Goal: Information Seeking & Learning: Learn about a topic

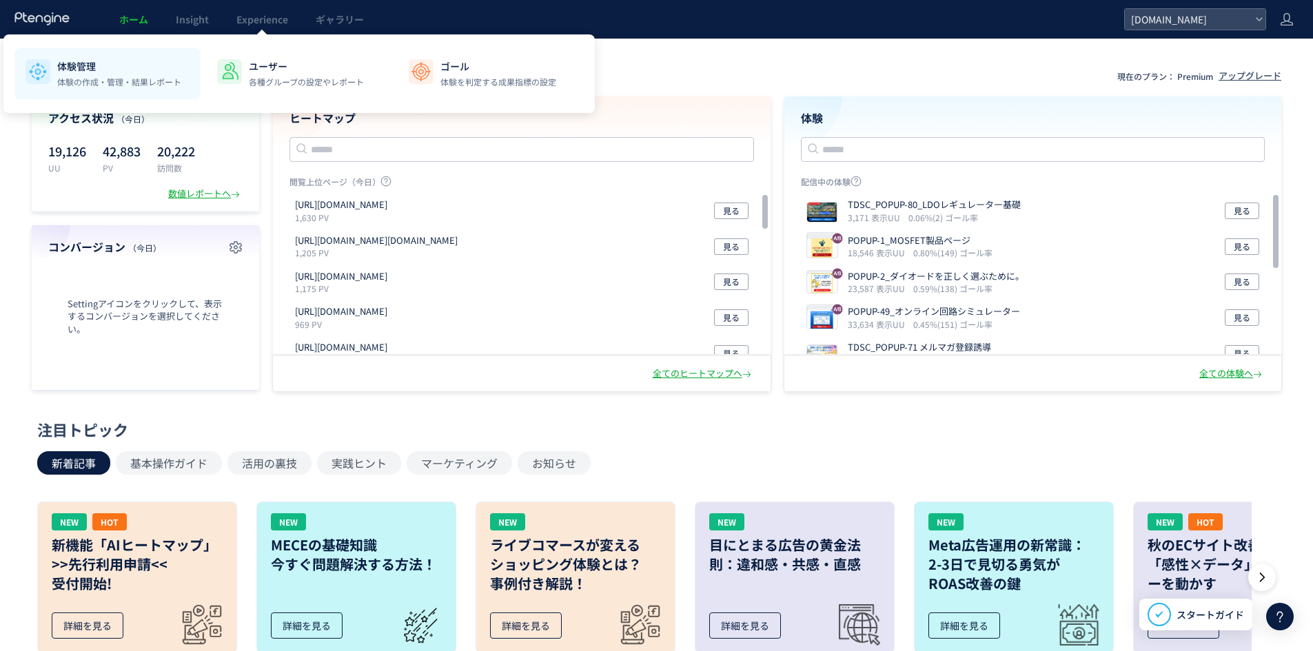
click at [105, 95] on li "体験管理 体験の作成・管理・結果レポート" at bounding box center [107, 73] width 186 height 51
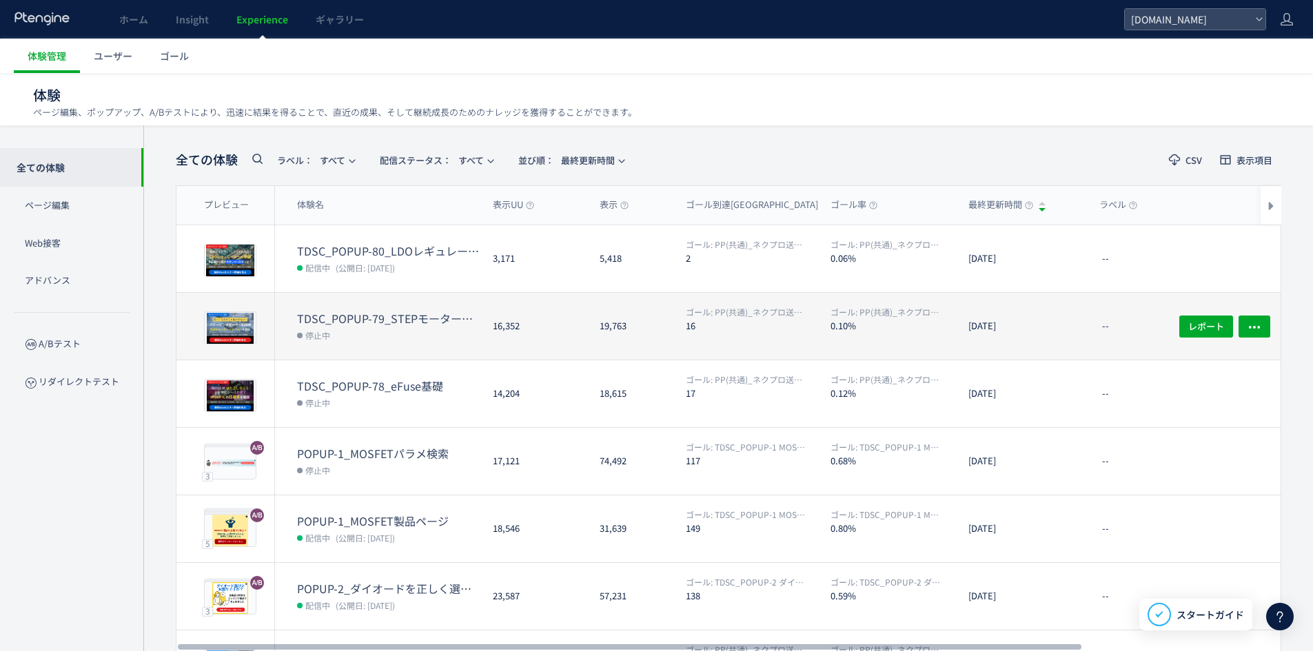
click at [387, 329] on dd "停止中" at bounding box center [389, 335] width 185 height 18
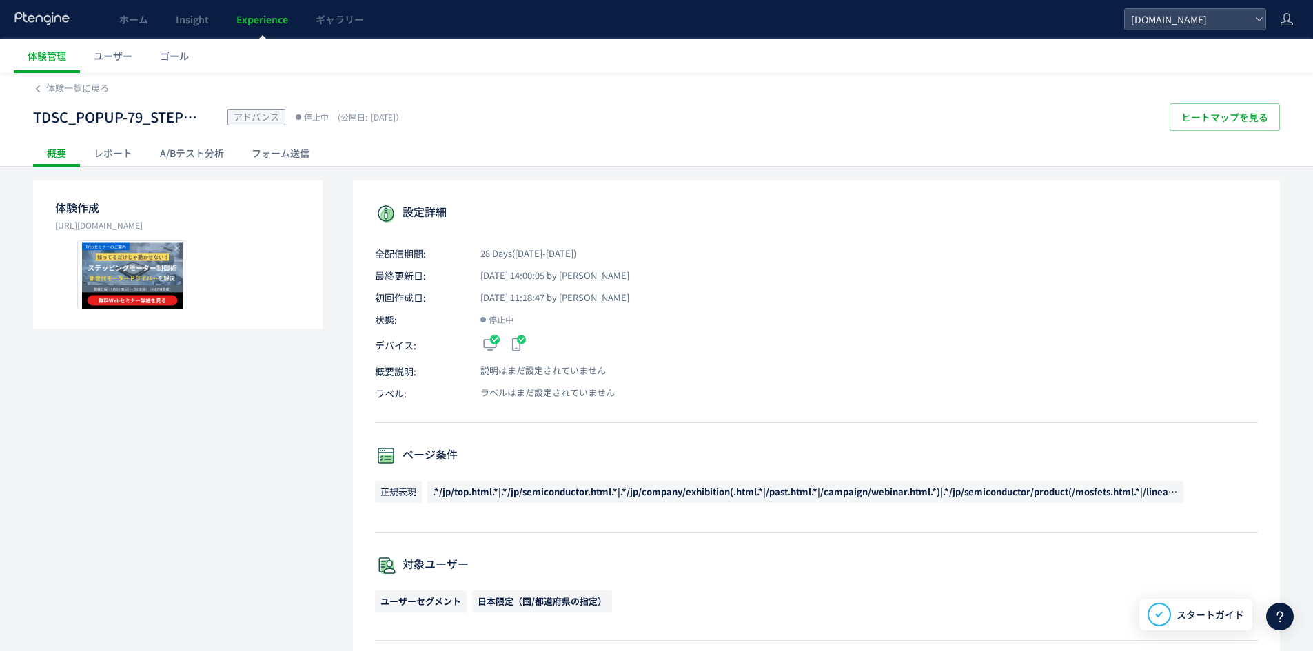
click at [101, 148] on div "レポート" at bounding box center [113, 153] width 66 height 28
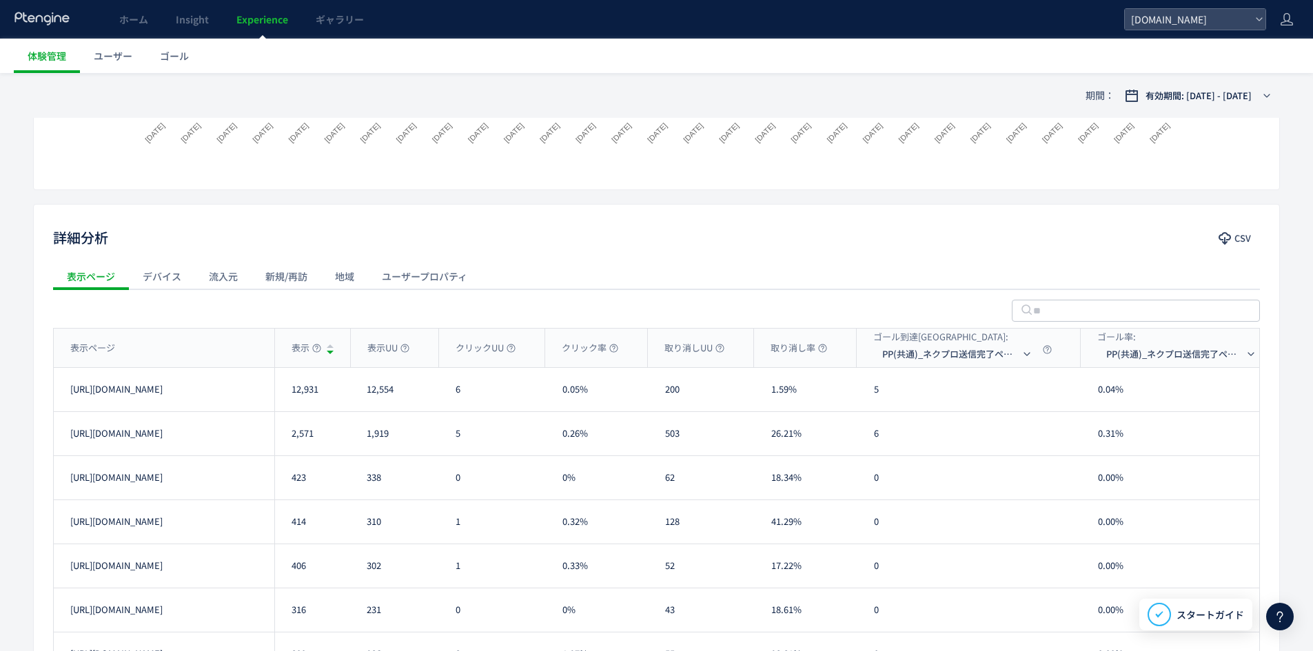
scroll to position [671, 0]
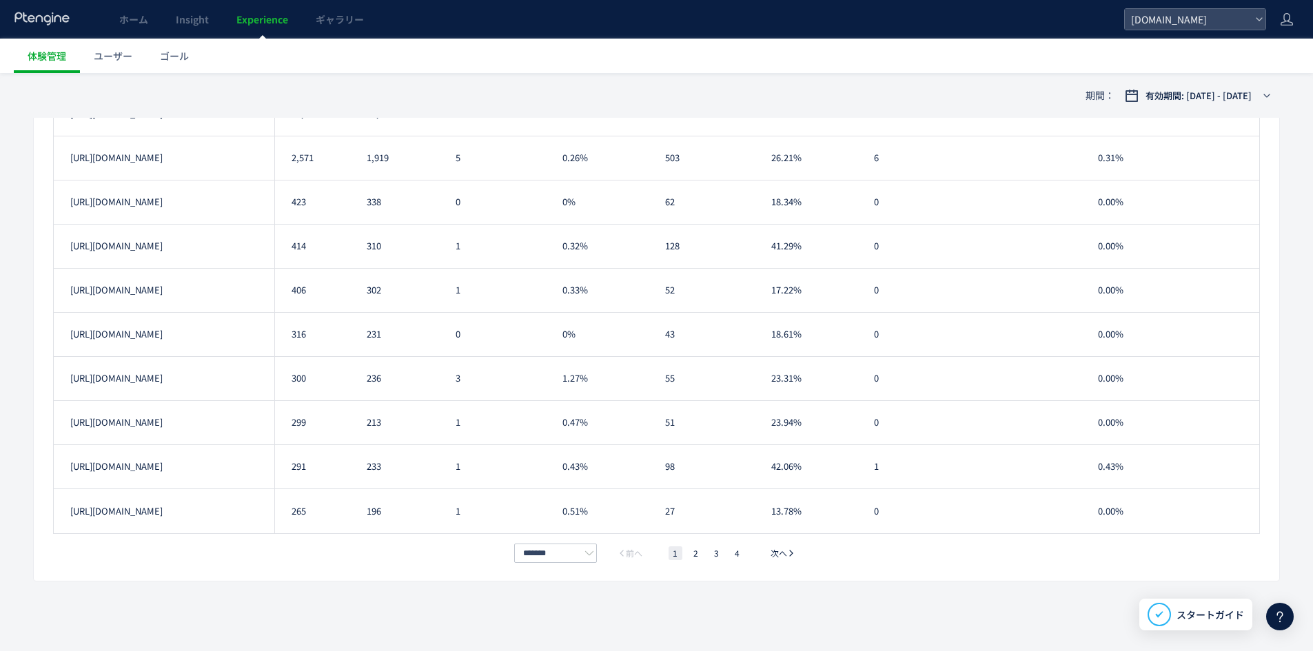
click at [522, 539] on div "表示ページ 表示 表示UU クリックUU クリック率 取り消しUU 取り消し率 ゴール到達[GEOGRAPHIC_DATA]: PP(共通)_ネクプロ送信完了…" at bounding box center [656, 306] width 1207 height 509
click at [532, 551] on input "*******" at bounding box center [555, 553] width 83 height 19
click at [545, 530] on span "100件/ページ" at bounding box center [558, 530] width 59 height 14
type input "********"
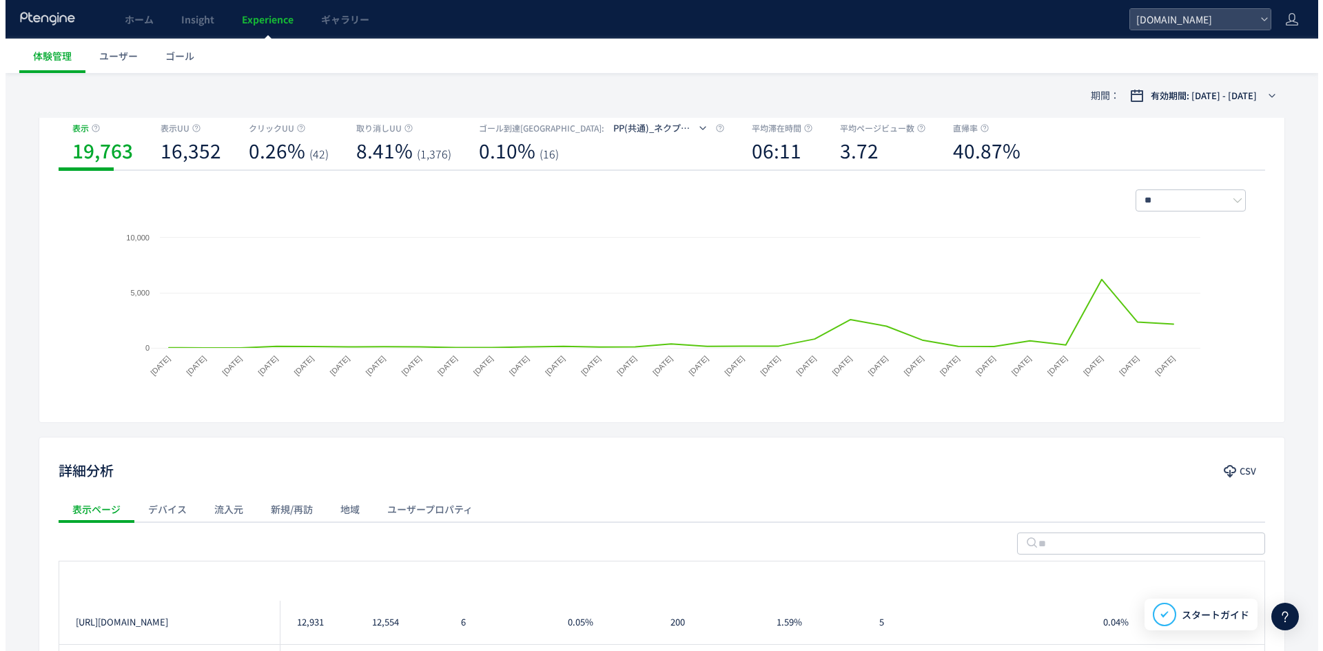
scroll to position [0, 0]
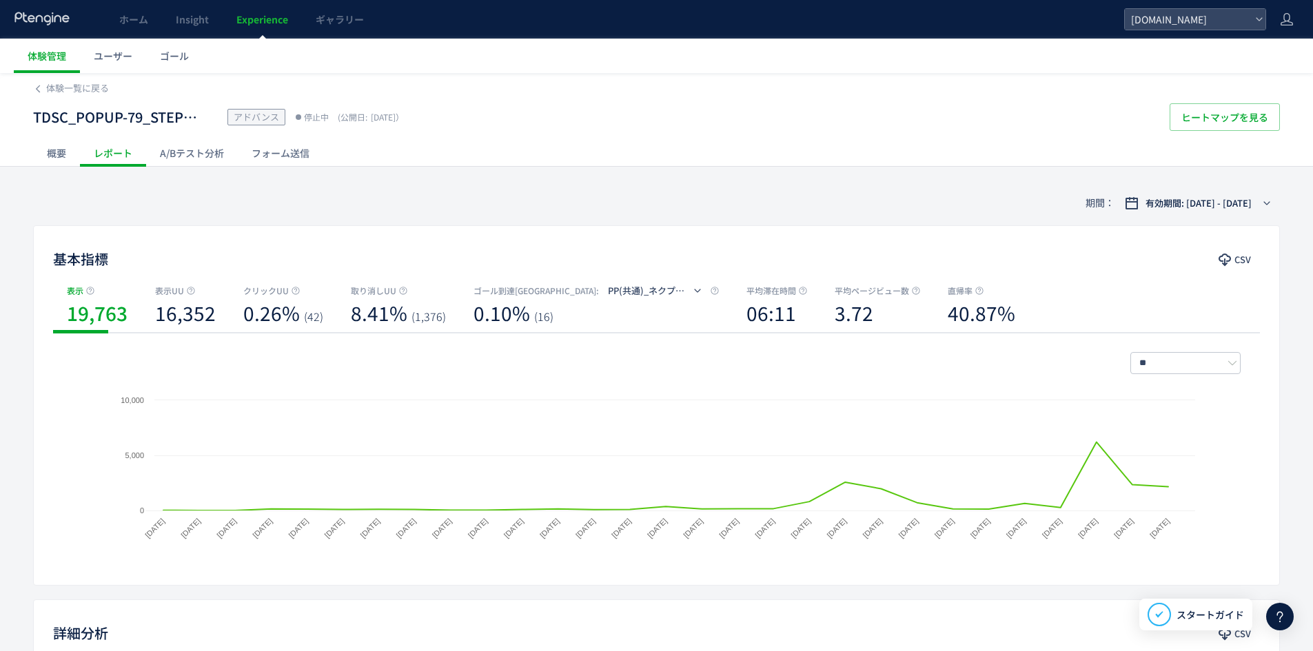
click at [291, 152] on div "フォーム送信" at bounding box center [280, 153] width 85 height 28
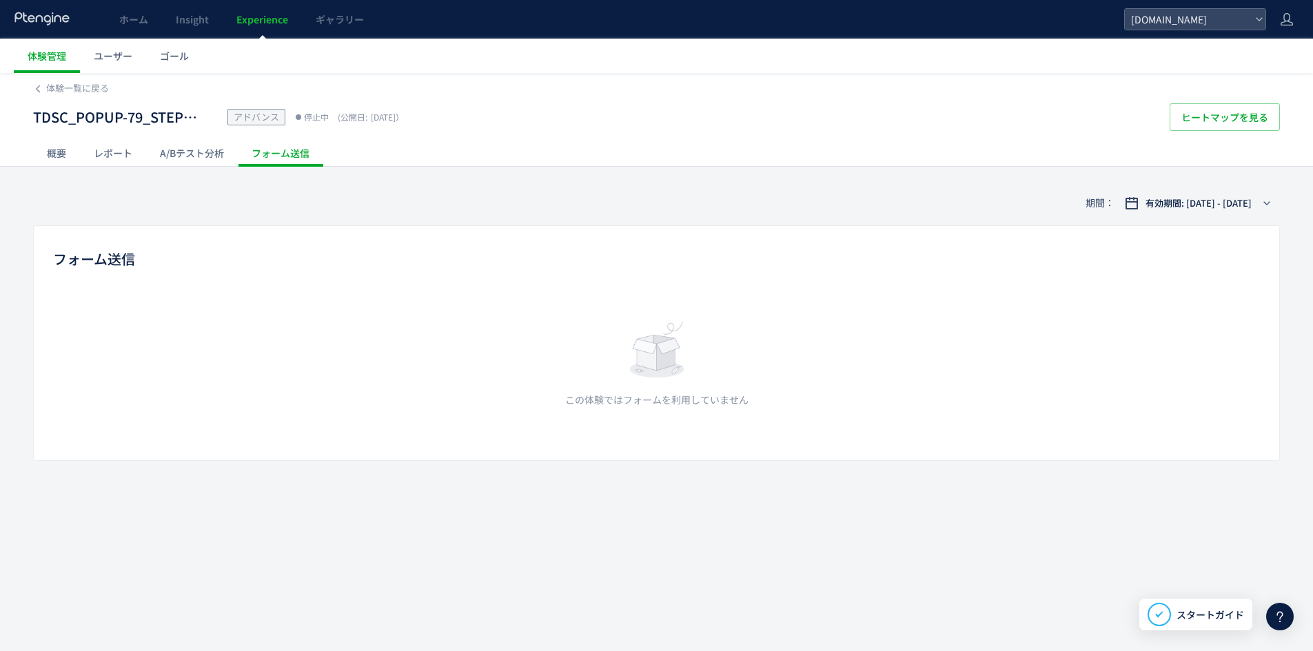
click at [218, 152] on div "A/Bテスト分析" at bounding box center [192, 153] width 92 height 28
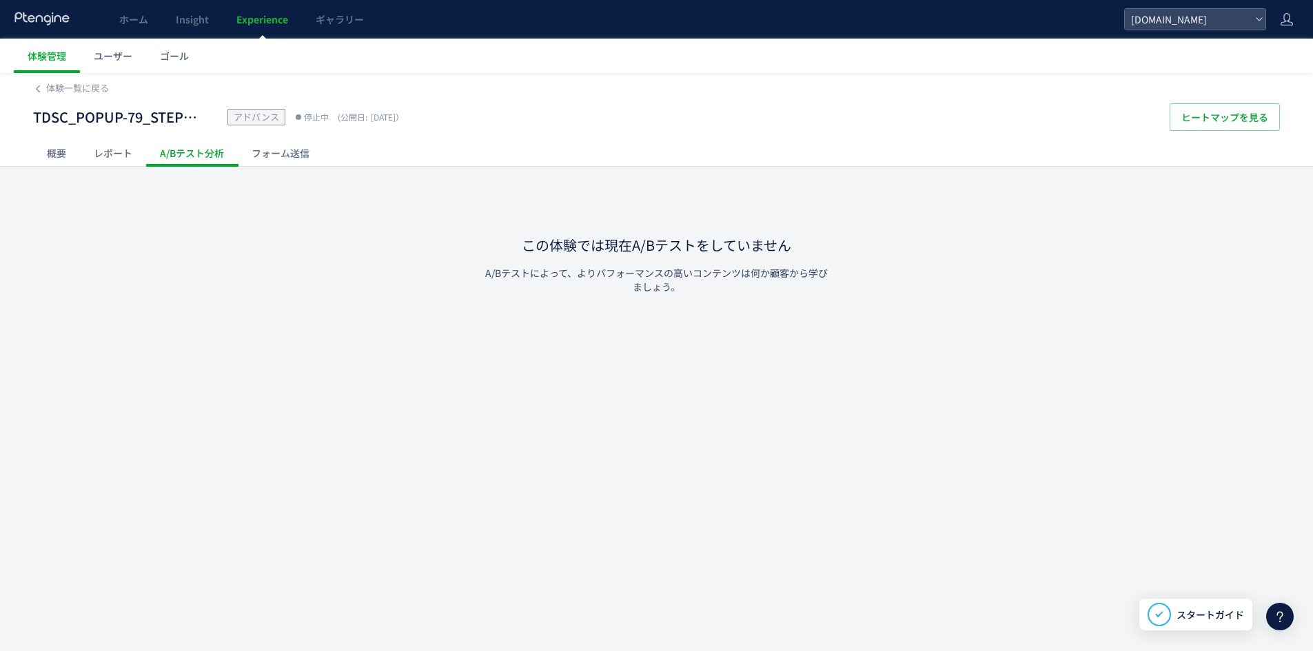
click at [121, 154] on div "レポート" at bounding box center [113, 153] width 66 height 28
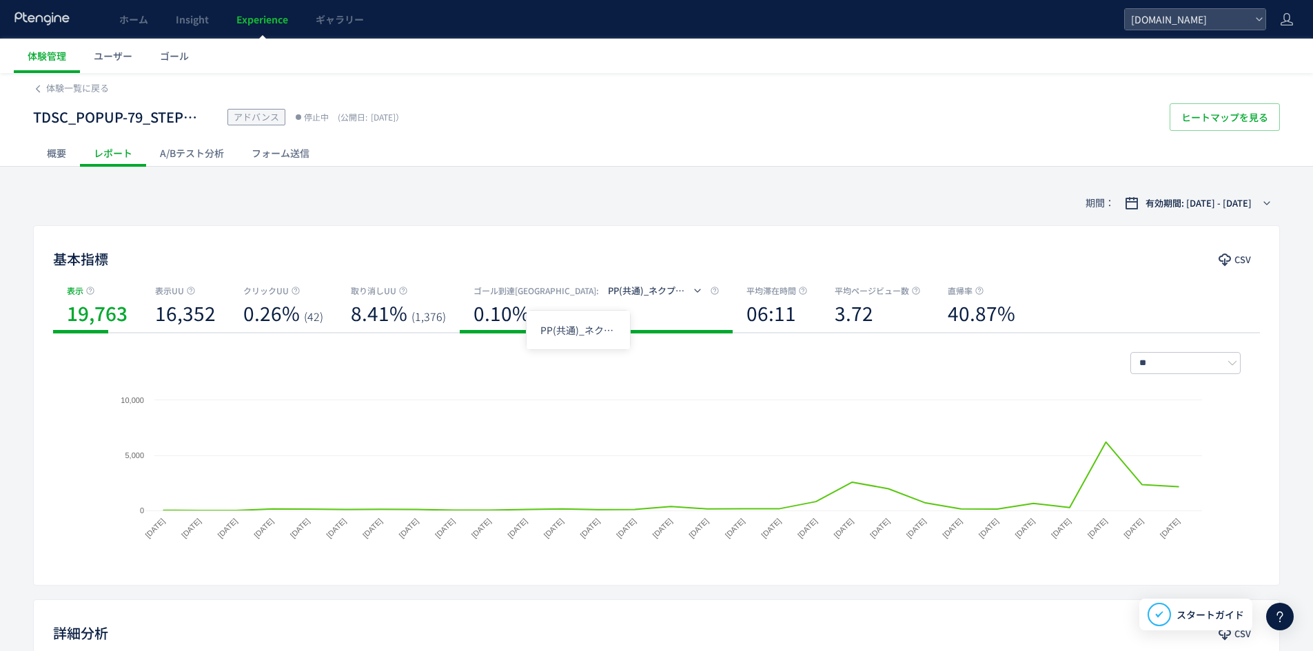
click at [608, 288] on span "PP(共通)_ネクプロ送信完了ページ" at bounding box center [677, 290] width 139 height 13
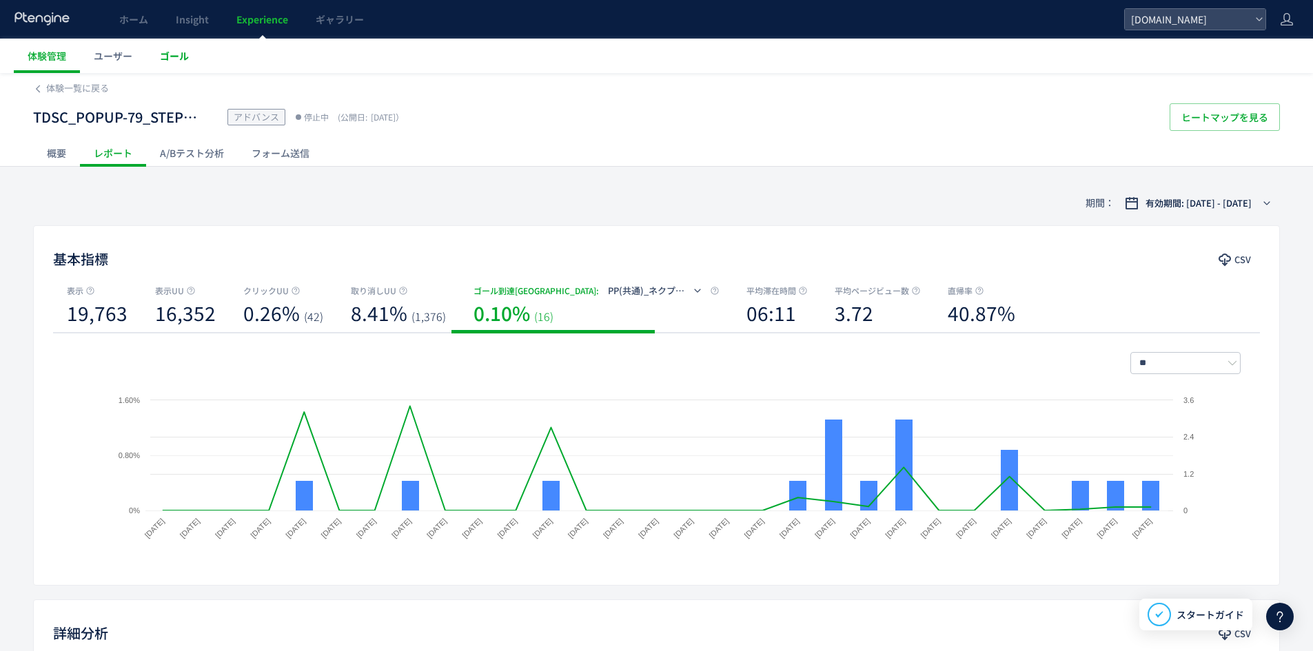
click at [152, 71] on link "ゴール" at bounding box center [174, 56] width 57 height 34
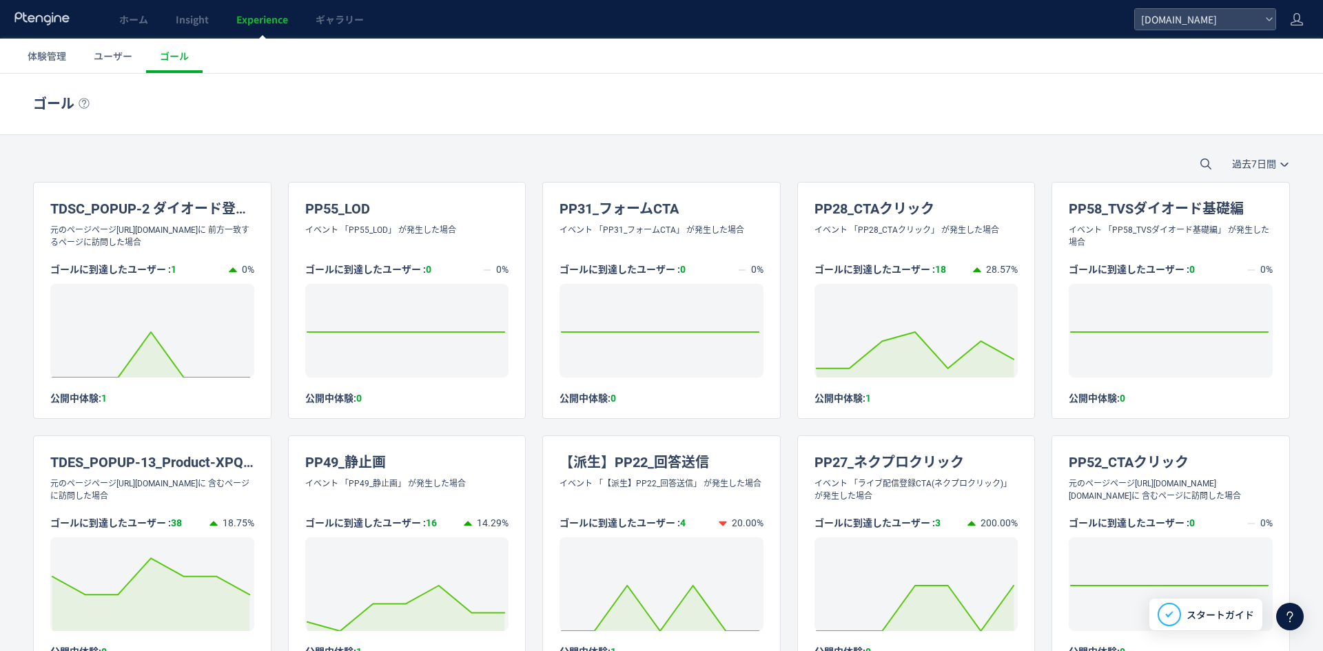
click at [602, 130] on div "ゴール ゴールを登録" at bounding box center [661, 104] width 1257 height 61
click at [817, 108] on h1 "ゴール" at bounding box center [644, 104] width 1223 height 20
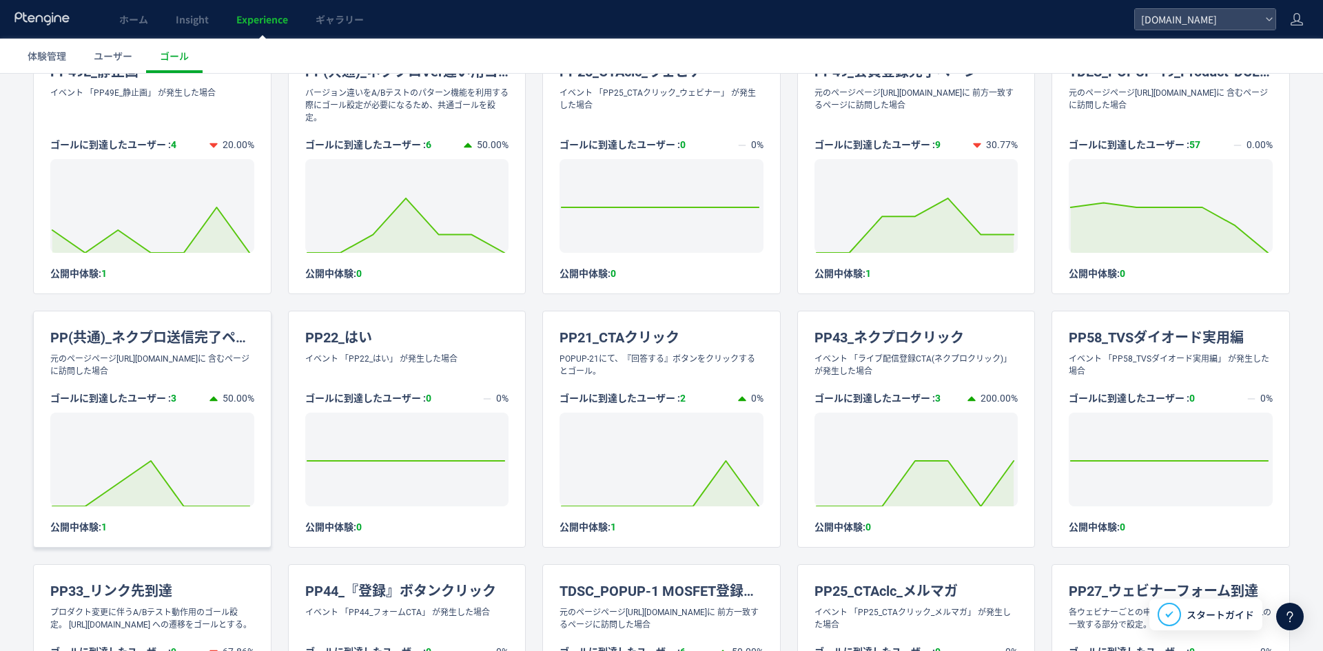
drag, startPoint x: 204, startPoint y: 395, endPoint x: 116, endPoint y: 387, distance: 88.6
click at [116, 378] on div "元のページページ[URL][DOMAIN_NAME]に 含むページに訪問した場合" at bounding box center [152, 365] width 237 height 25
copy div "[URL][DOMAIN_NAME]"
click at [239, 353] on div "PP(共通)_ネクプロ送信完了ページ" at bounding box center [152, 332] width 237 height 41
click at [117, 378] on div "元のページページ[URL][DOMAIN_NAME]に 含むページに訪問した場合" at bounding box center [152, 365] width 237 height 25
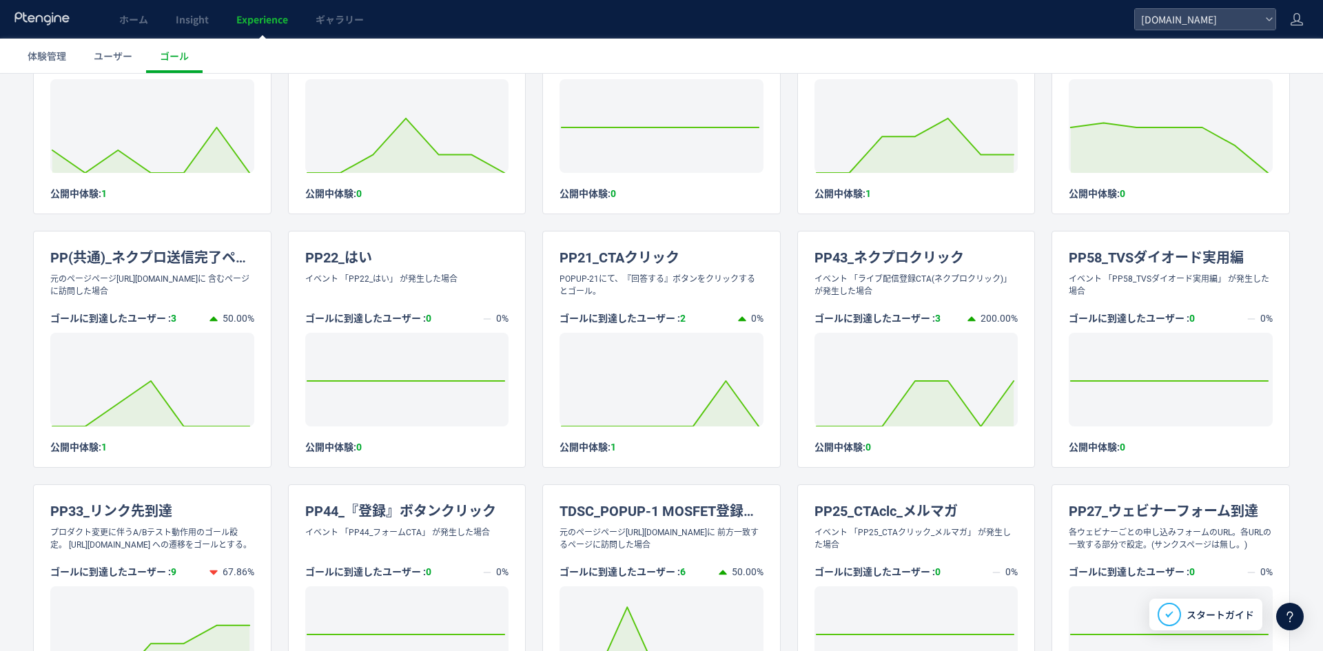
scroll to position [1092, 0]
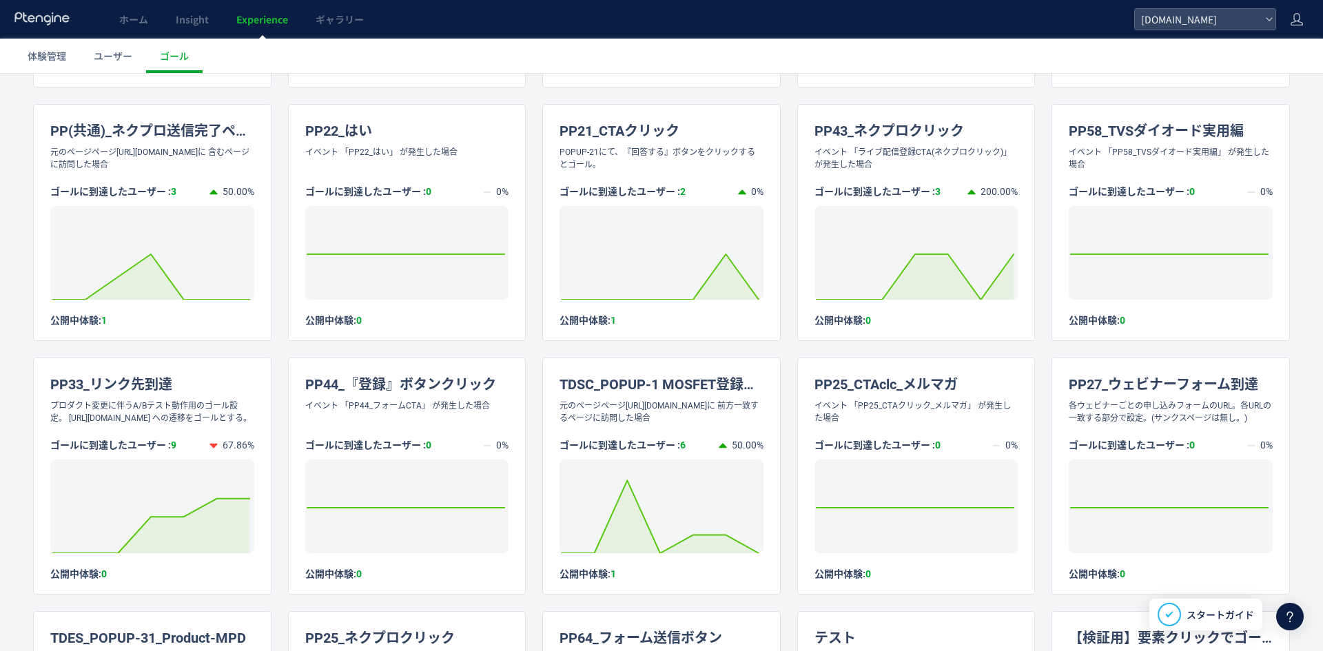
click at [528, 207] on div "TDSC_POPUP-2 ダイオード登録完了 元のページページ[URL][DOMAIN_NAME]に 前方一致するページに訪問した場合 ゴールに到達したユーザ…" at bounding box center [661, 609] width 1257 height 3039
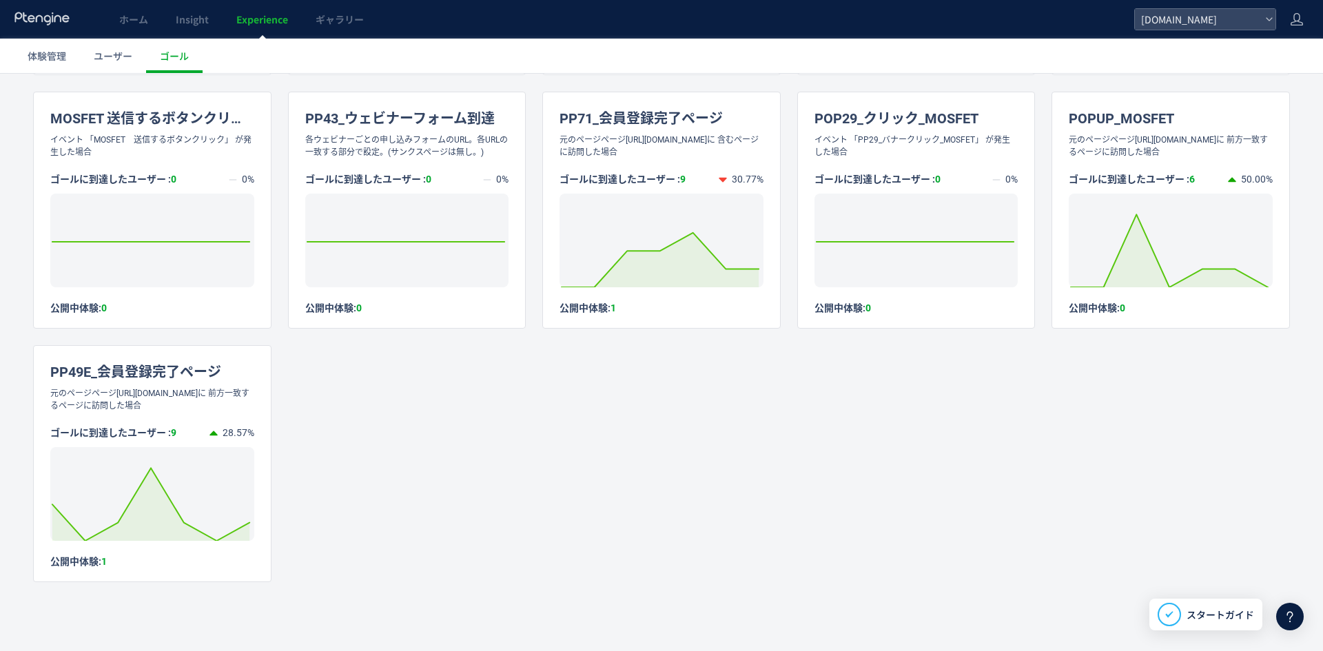
scroll to position [2516, 0]
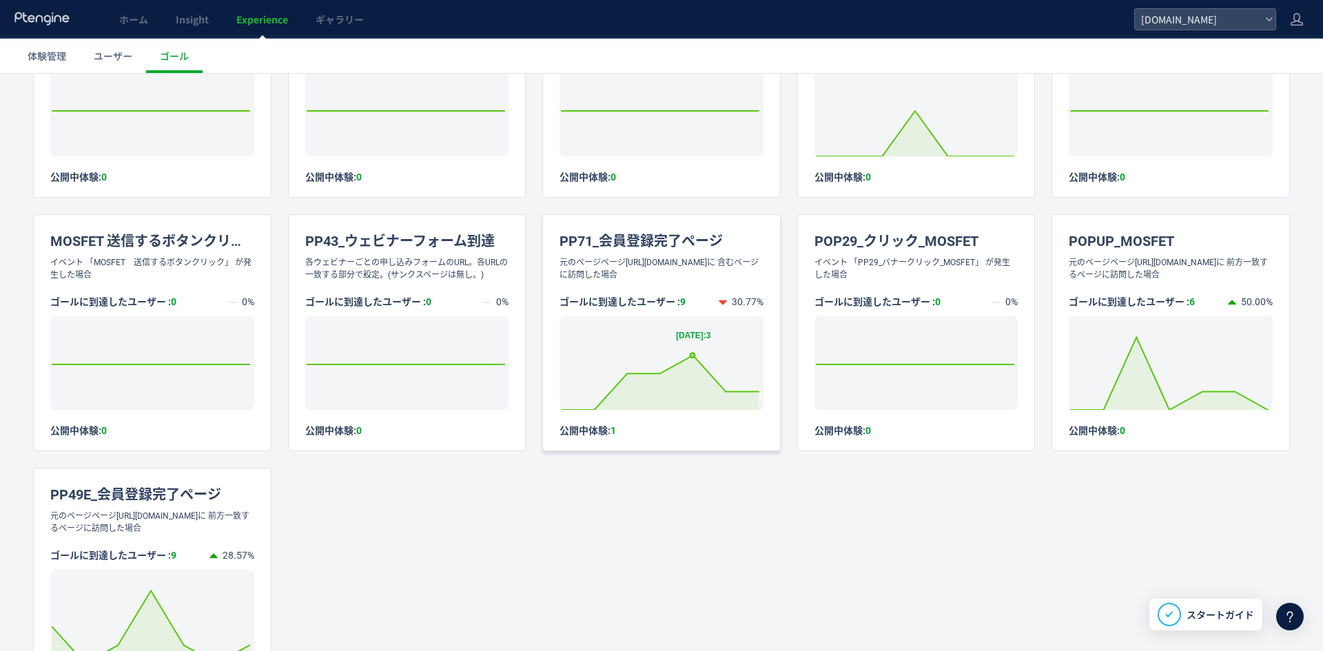
click at [695, 410] on icon at bounding box center [660, 383] width 211 height 54
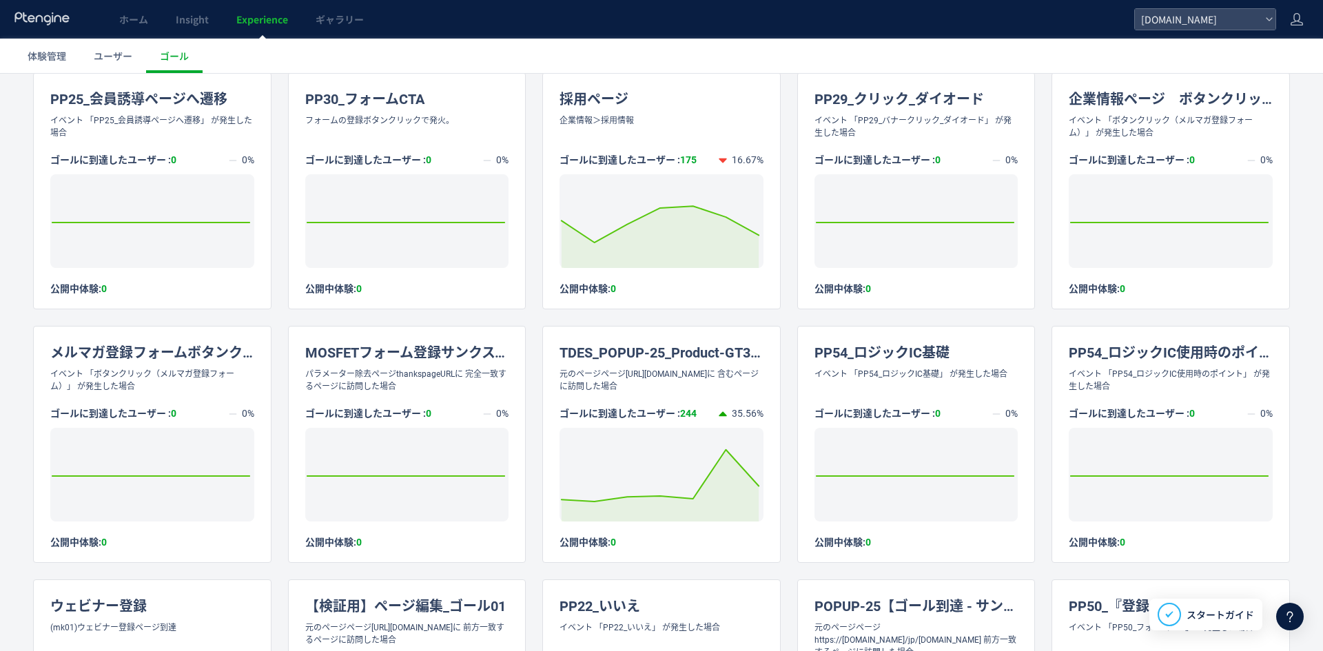
scroll to position [1861, 0]
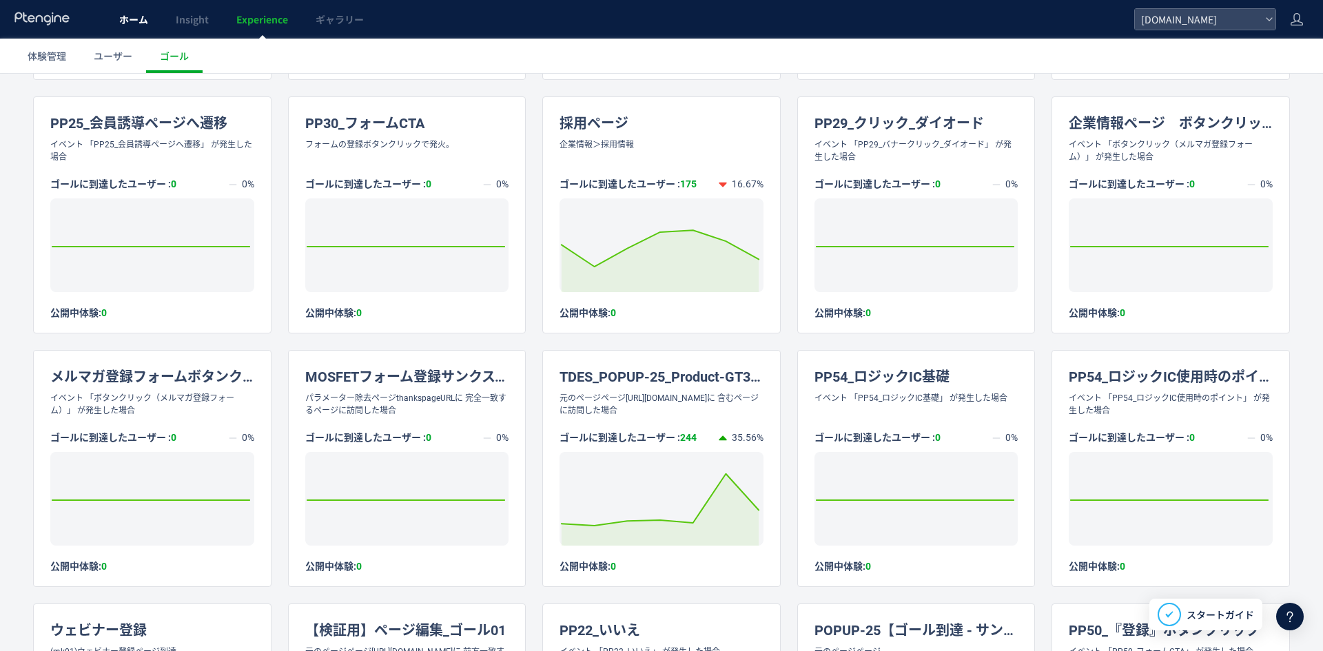
click at [107, 21] on link "ホーム" at bounding box center [133, 19] width 57 height 39
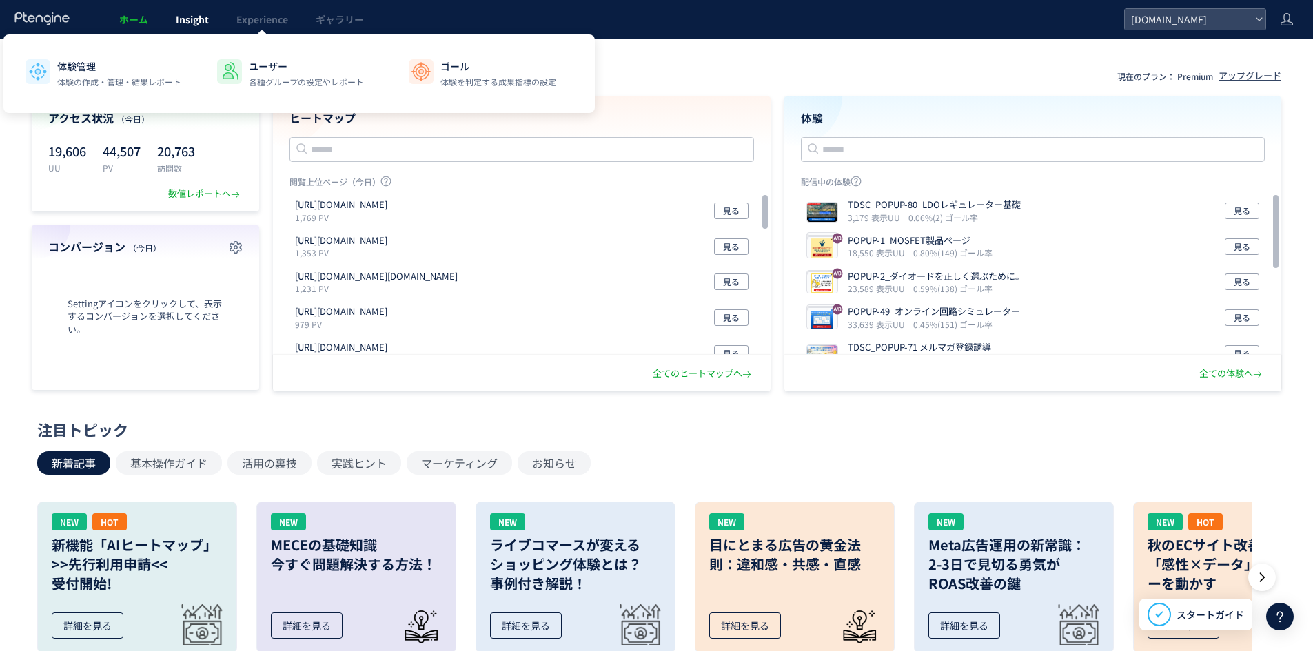
click at [215, 12] on link "Insight" at bounding box center [192, 19] width 61 height 39
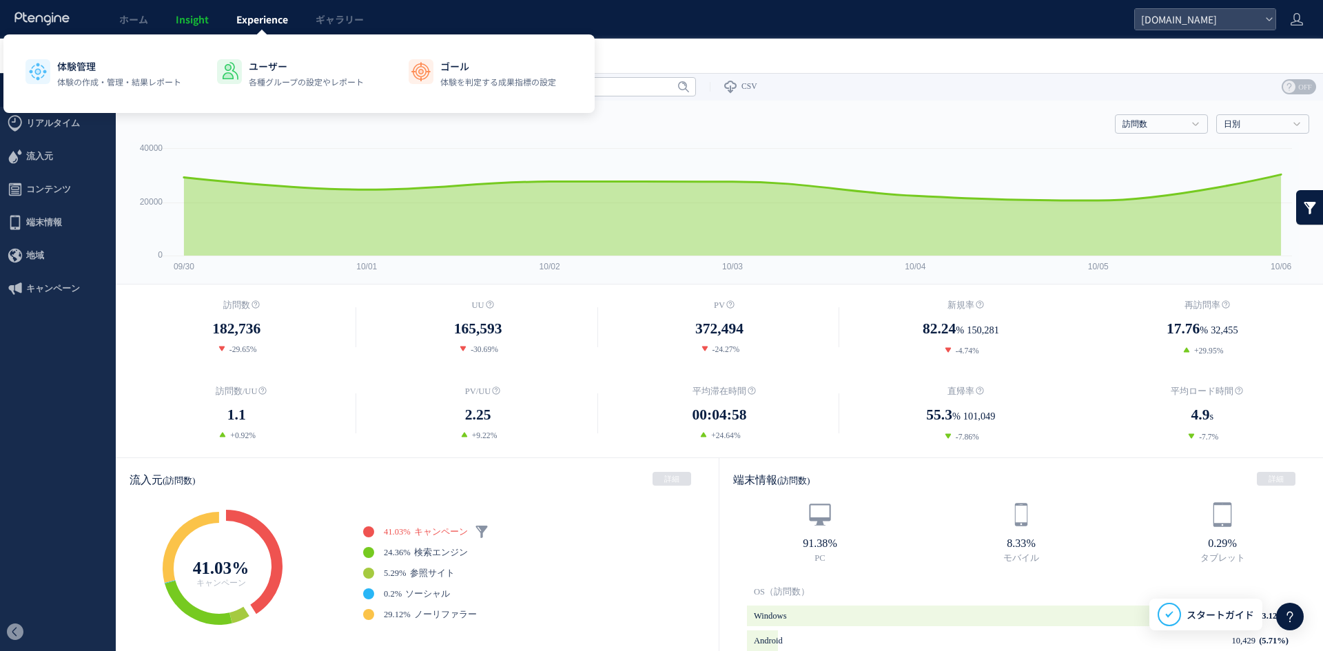
click at [252, 13] on span "Experience" at bounding box center [262, 19] width 52 height 14
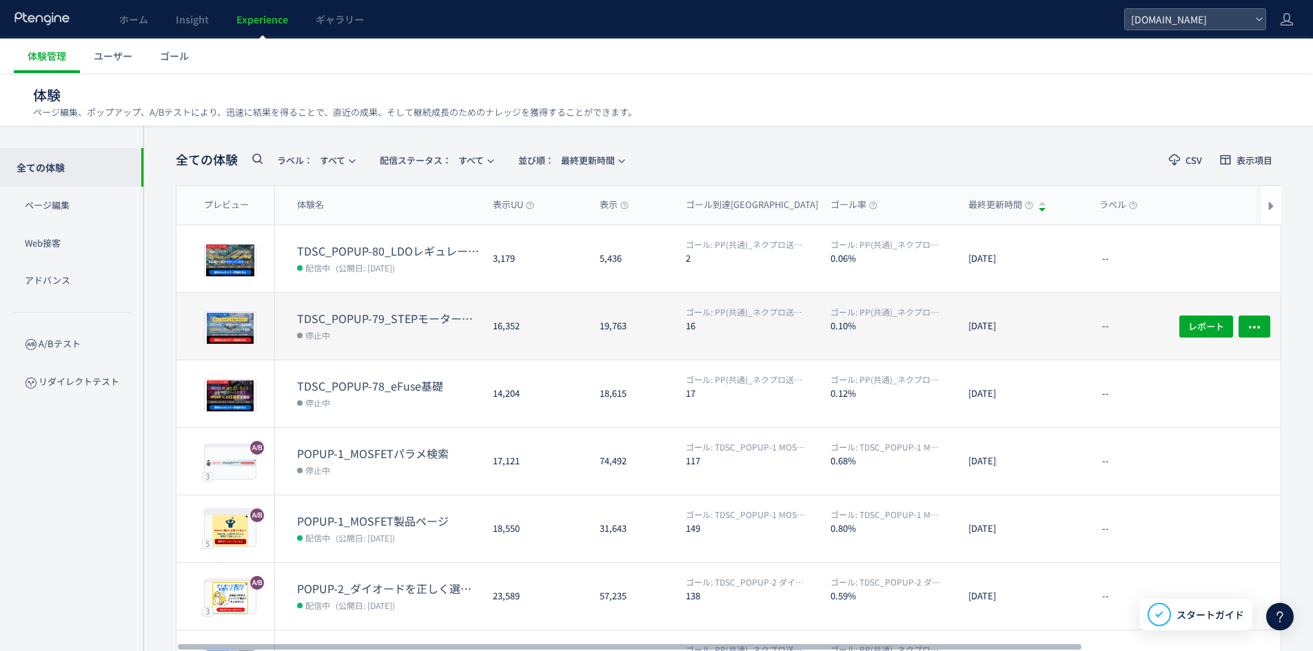
click at [383, 316] on dt "TDSC_POPUP-79_STEPモーター制御術" at bounding box center [389, 319] width 185 height 16
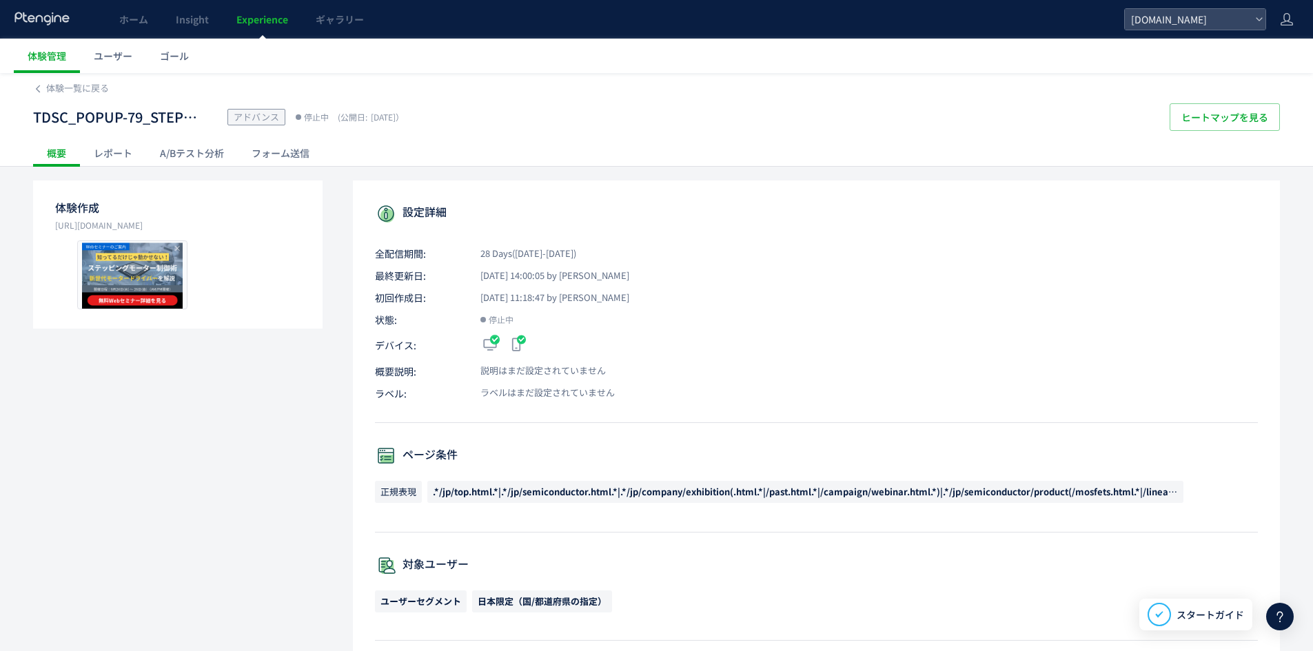
click at [109, 154] on div "レポート" at bounding box center [113, 153] width 66 height 28
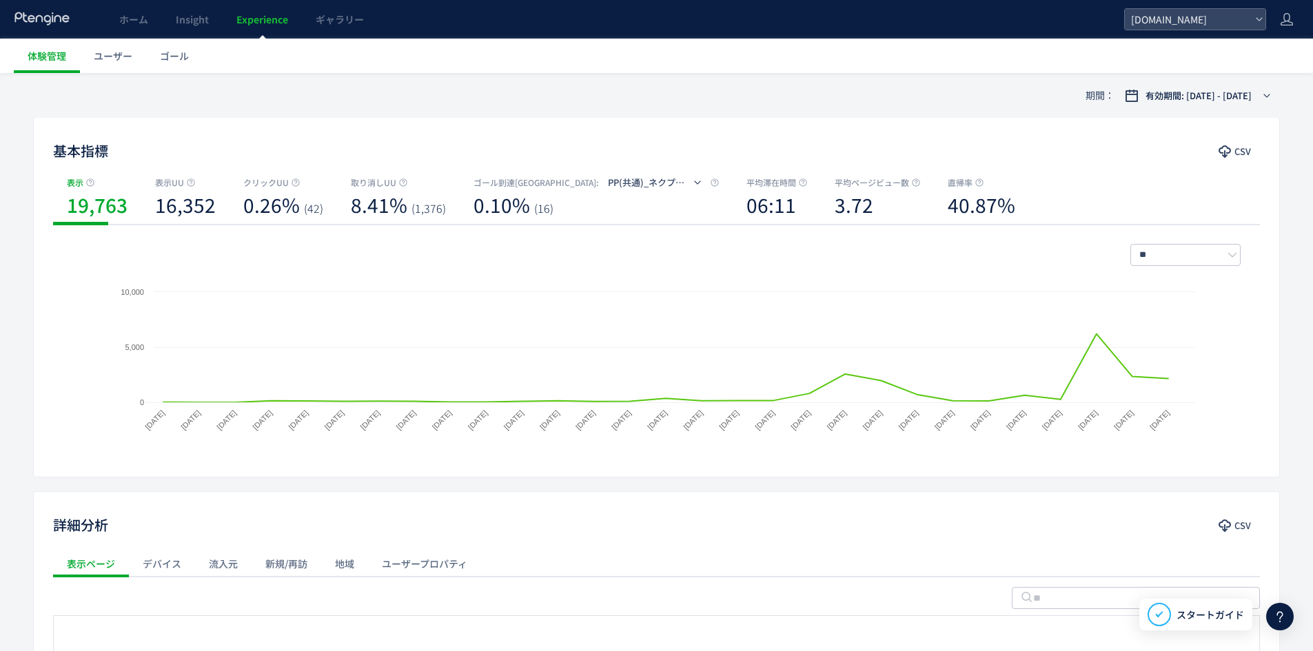
scroll to position [276, 0]
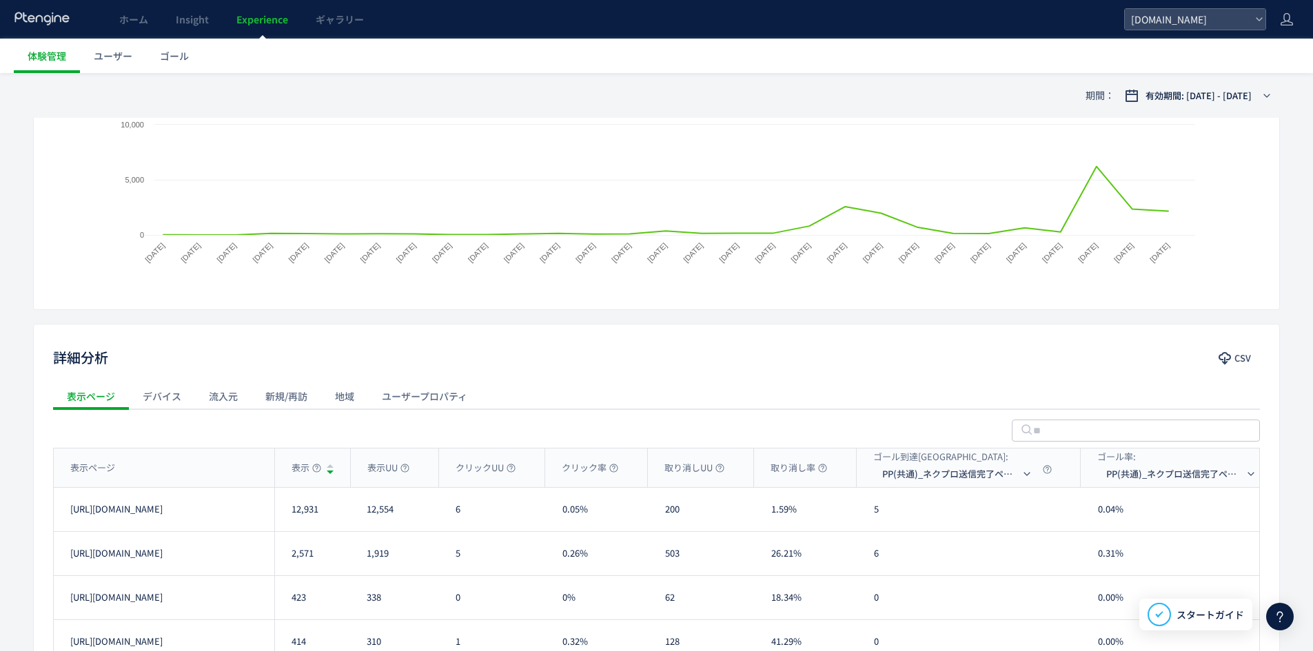
click at [225, 400] on div "流入元" at bounding box center [223, 396] width 57 height 28
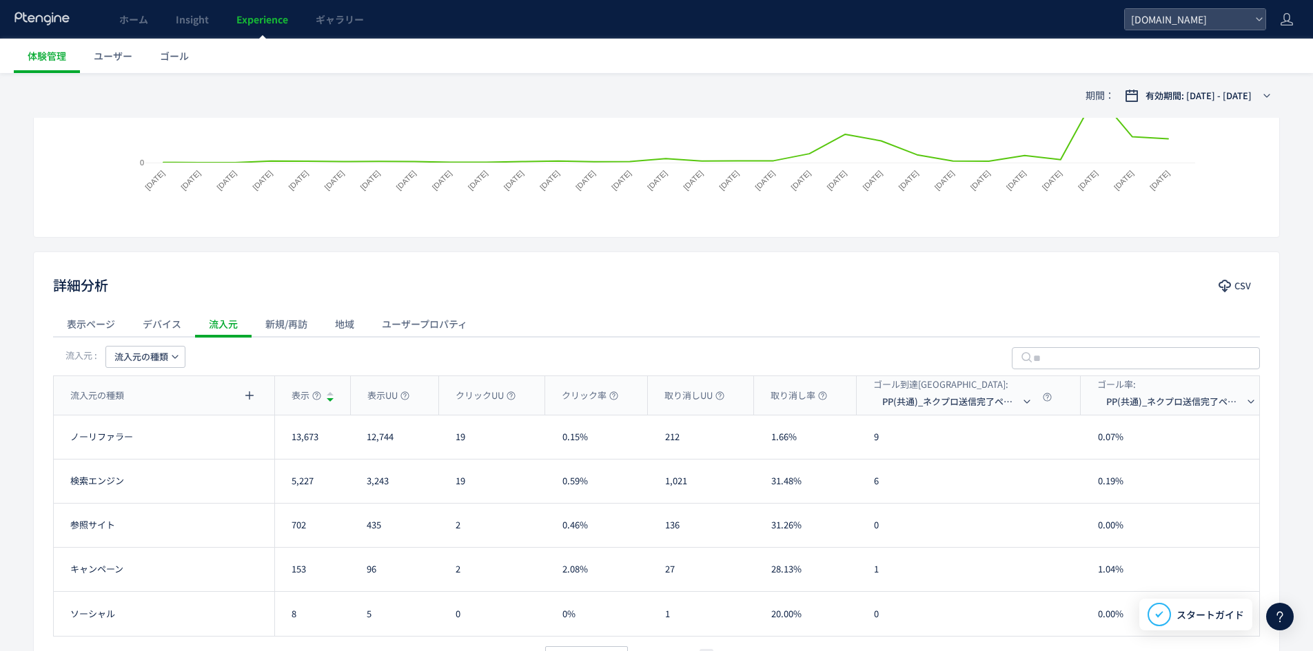
scroll to position [451, 0]
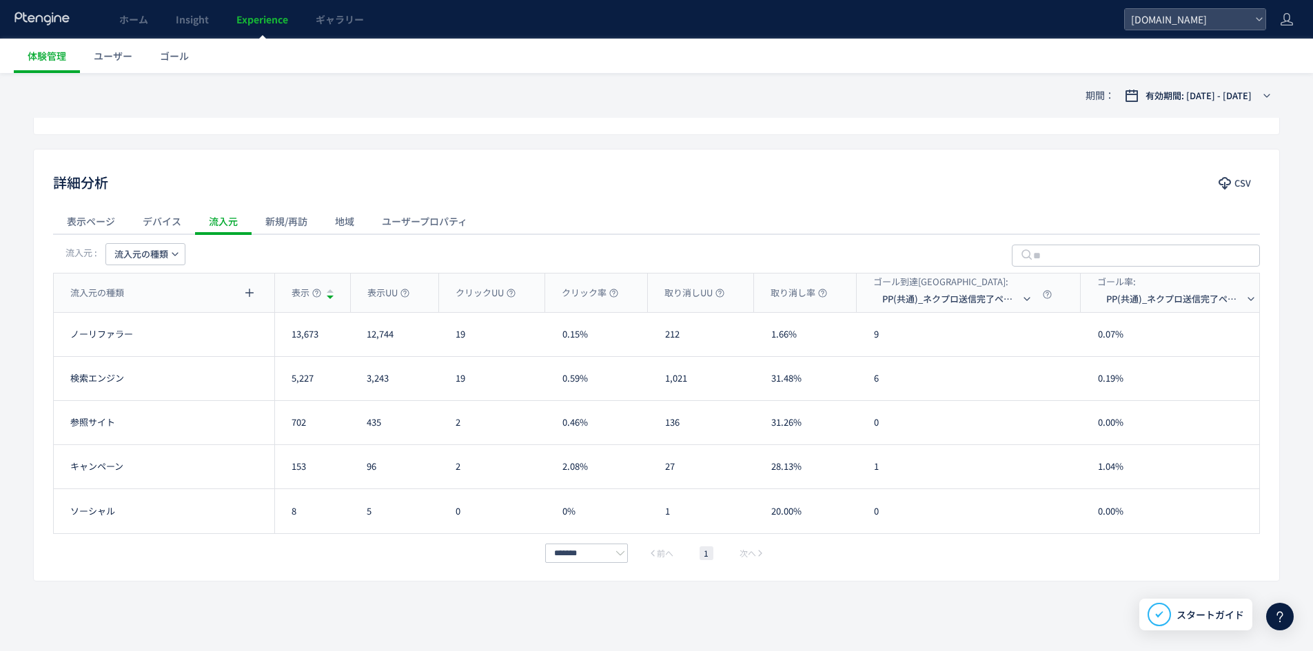
click at [280, 221] on div "新規/再訪" at bounding box center [287, 221] width 70 height 28
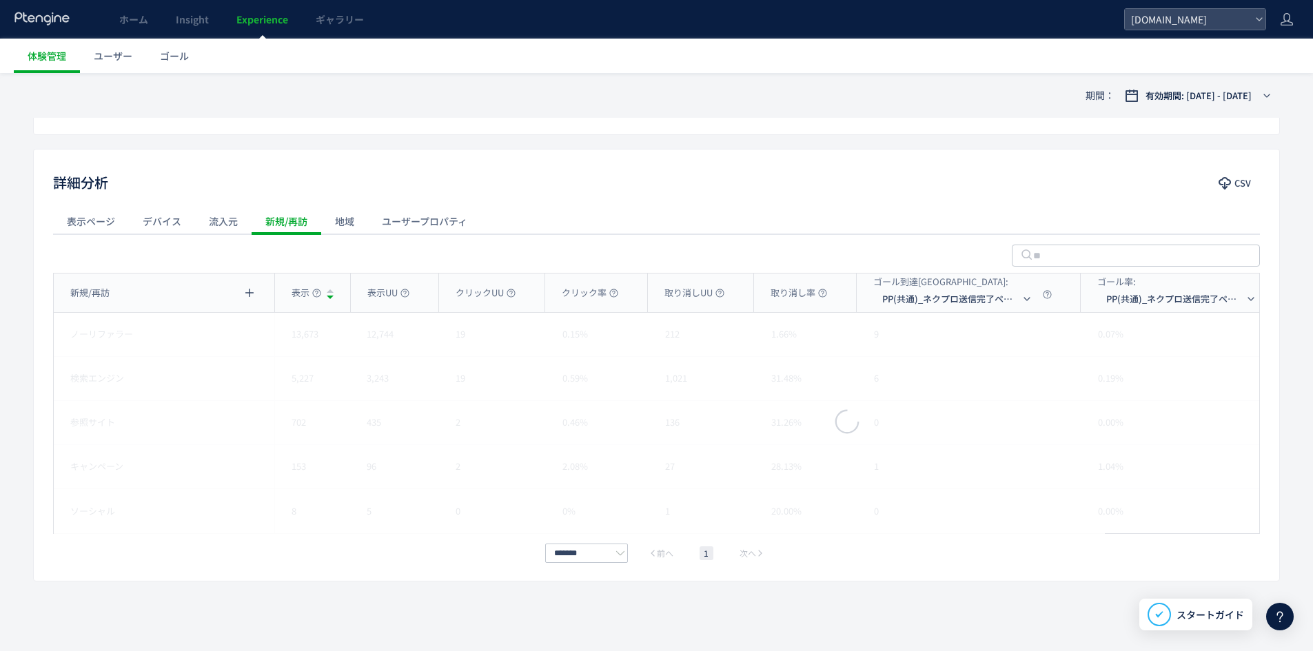
scroll to position [318, 0]
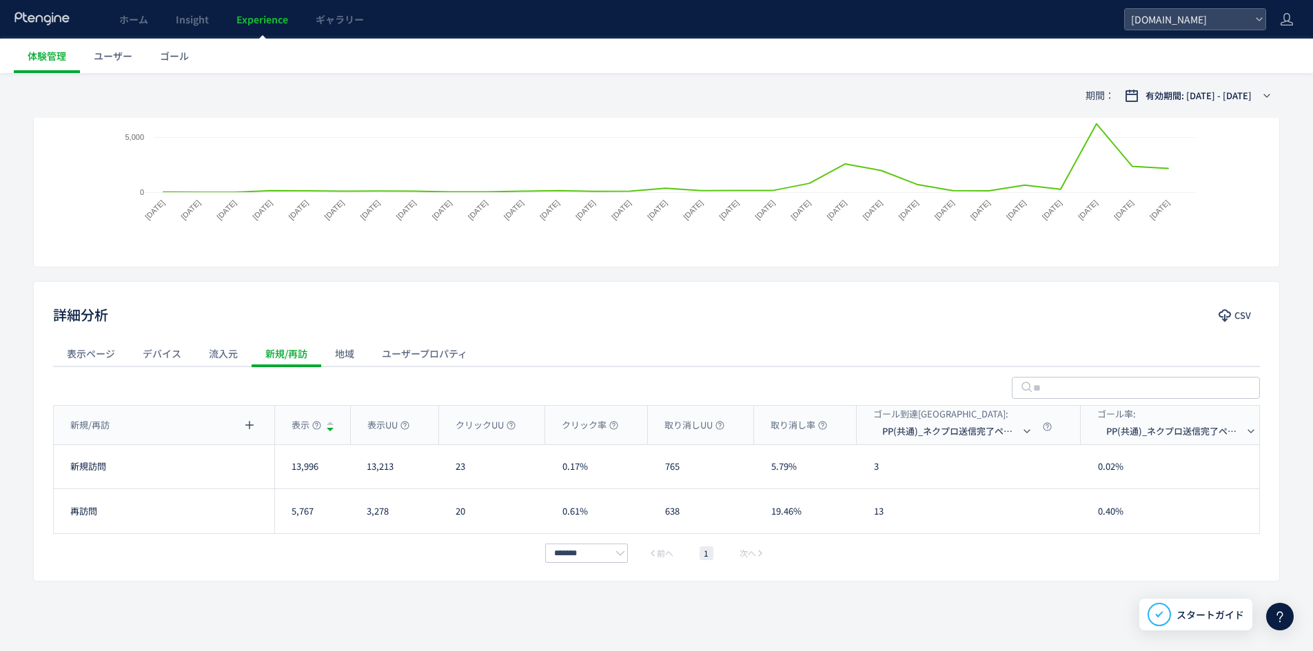
click at [165, 354] on div "デバイス" at bounding box center [162, 354] width 66 height 28
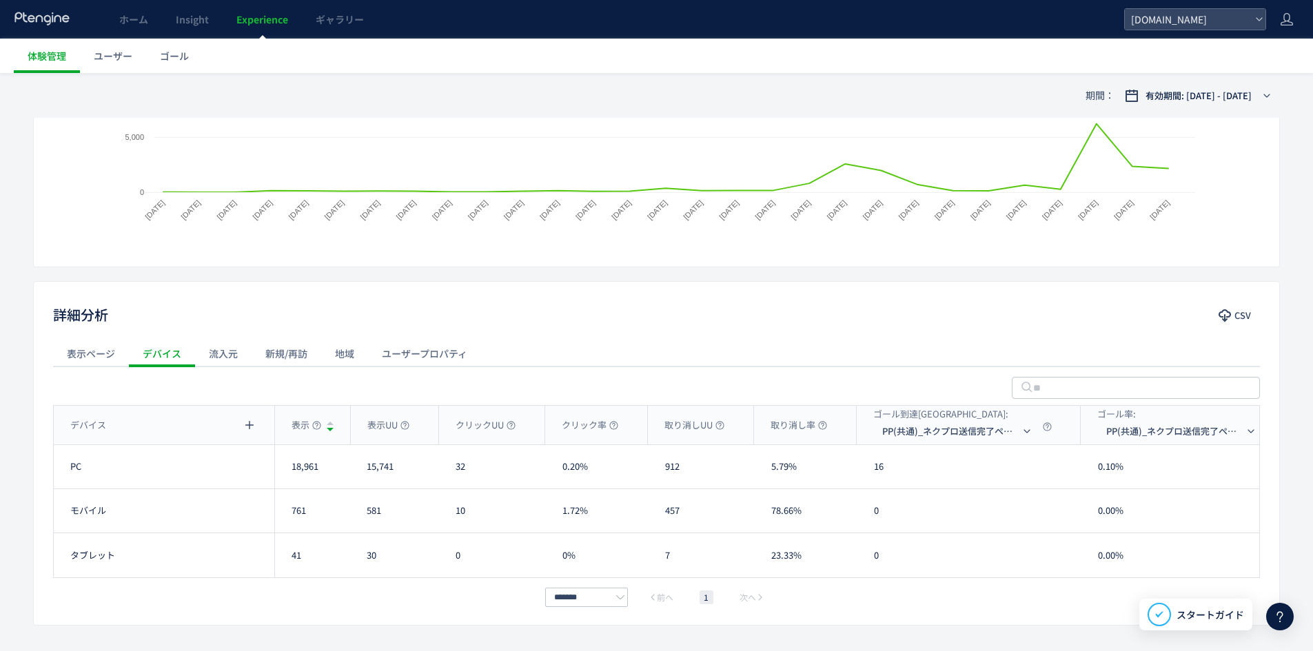
click at [218, 355] on div "流入元" at bounding box center [223, 354] width 57 height 28
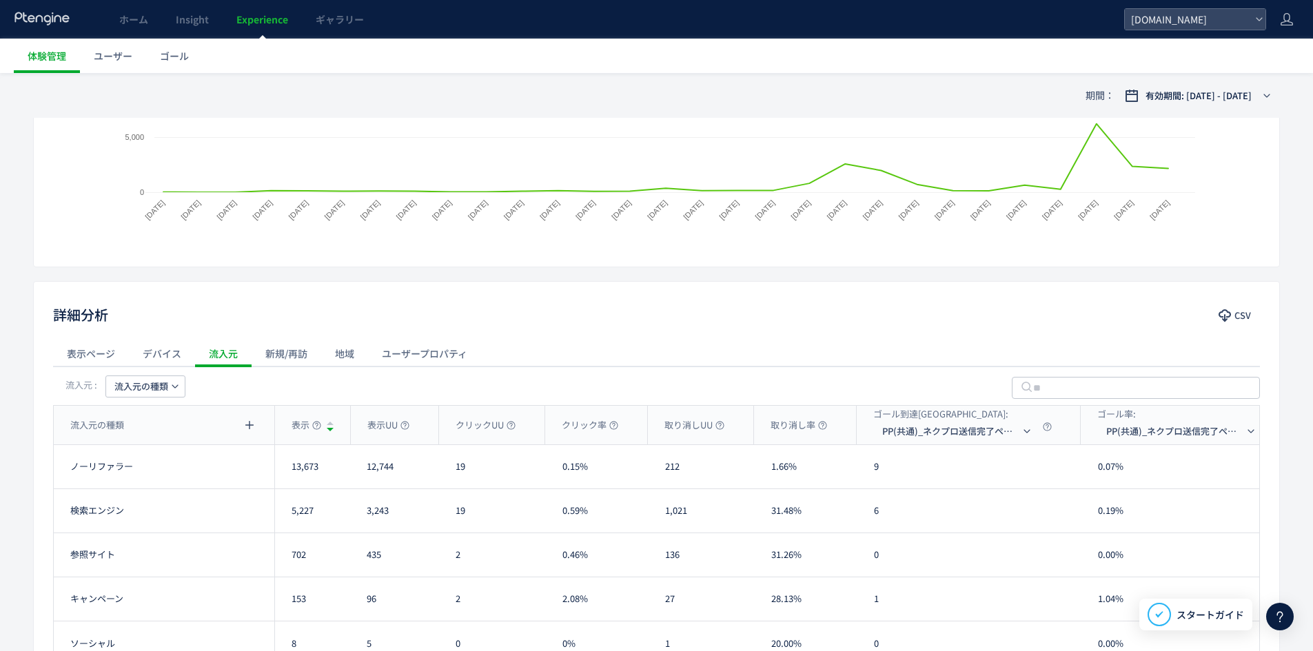
click at [418, 349] on div "ユーザープロパティ" at bounding box center [424, 354] width 113 height 28
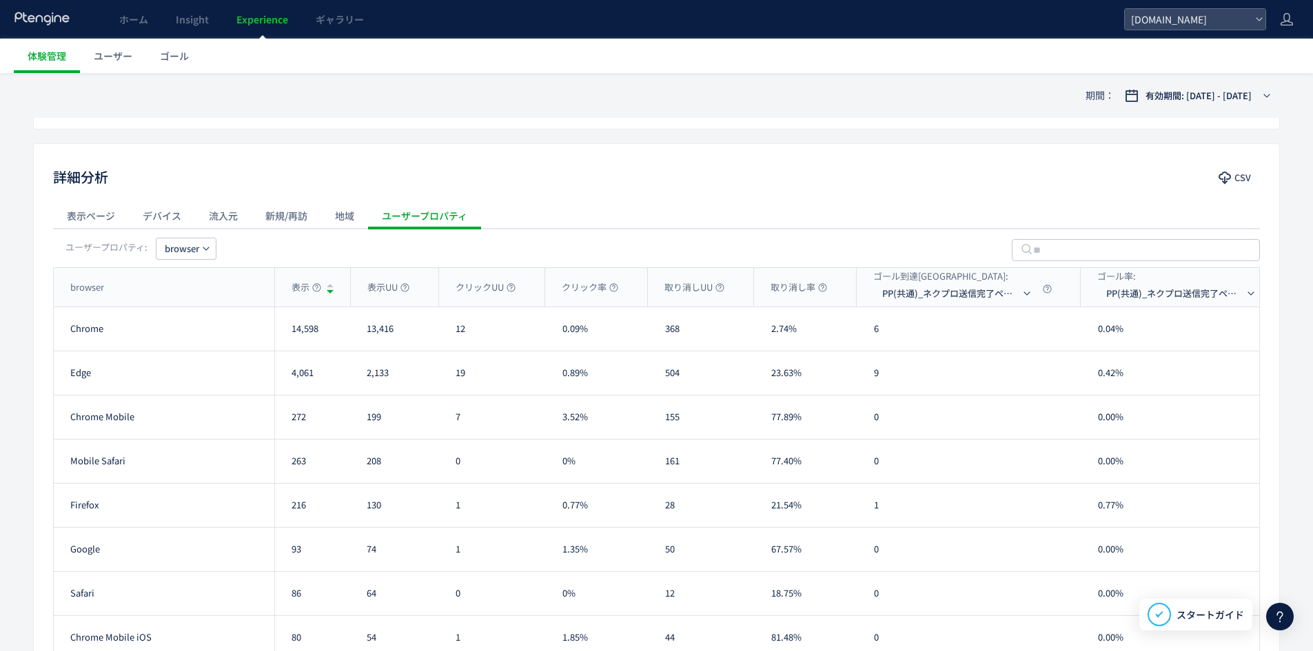
click at [280, 223] on div "新規/再訪" at bounding box center [287, 216] width 70 height 28
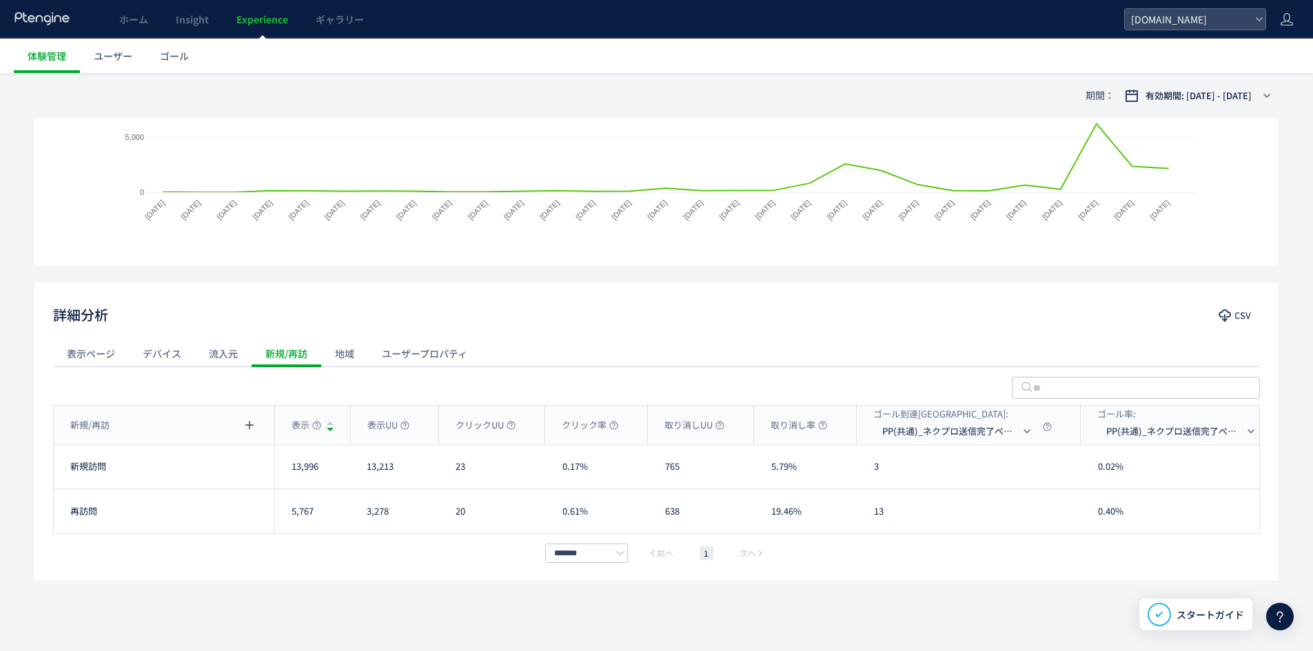
click at [354, 343] on div "地域" at bounding box center [344, 354] width 47 height 28
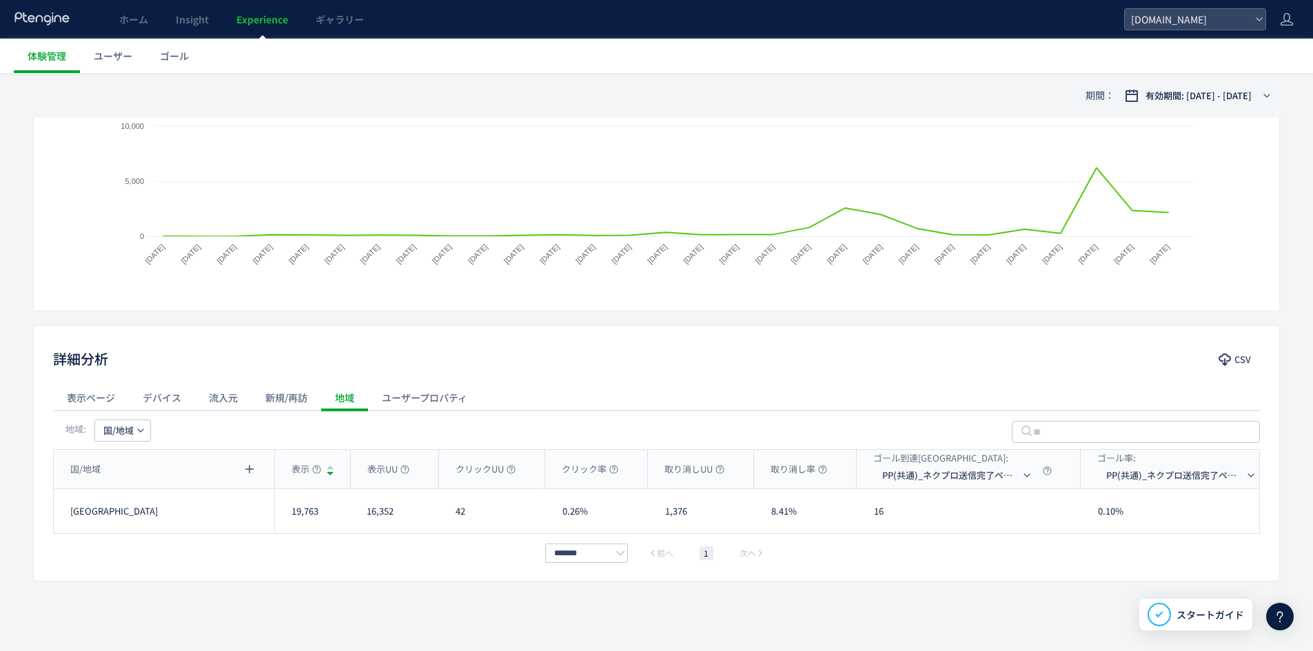
click at [229, 403] on div "流入元" at bounding box center [223, 398] width 57 height 28
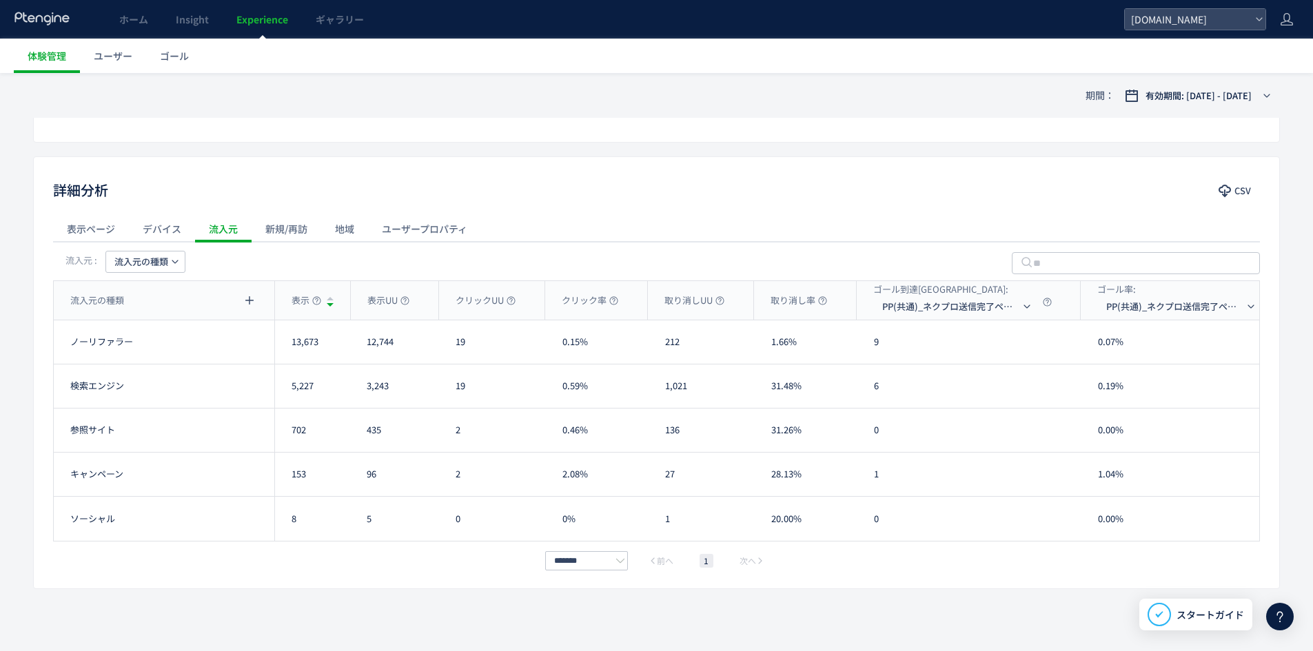
scroll to position [451, 0]
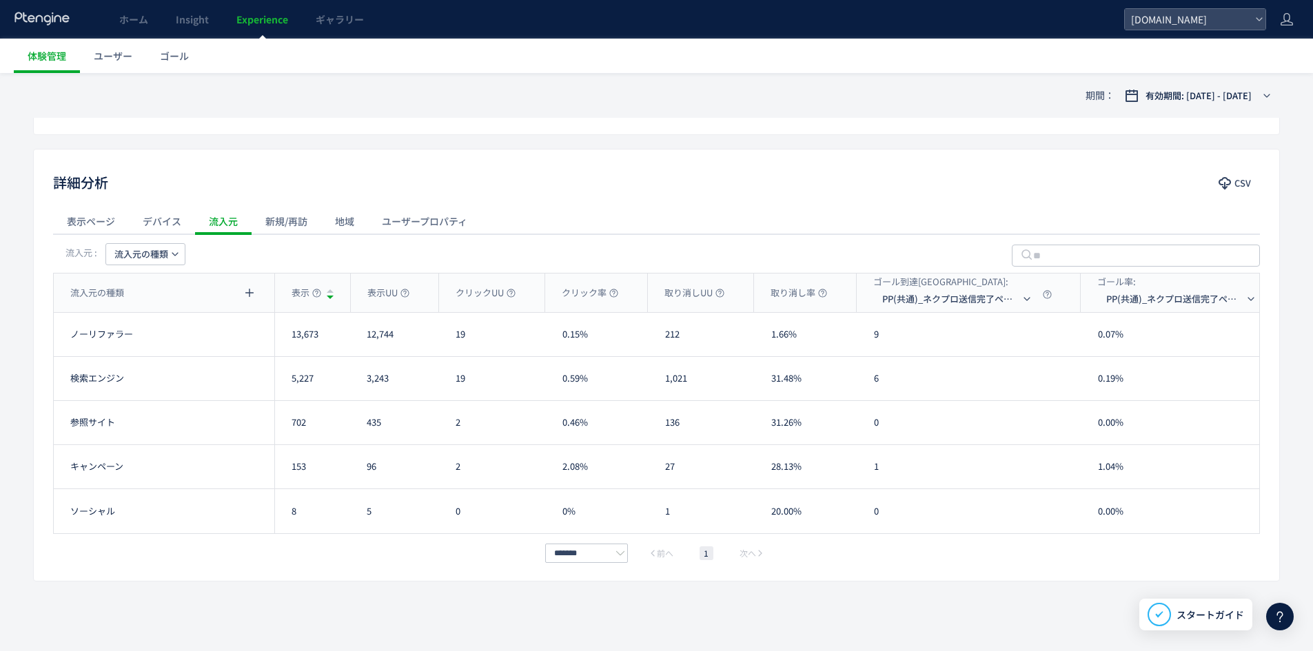
click at [130, 259] on span "流入元の種類" at bounding box center [141, 254] width 54 height 22
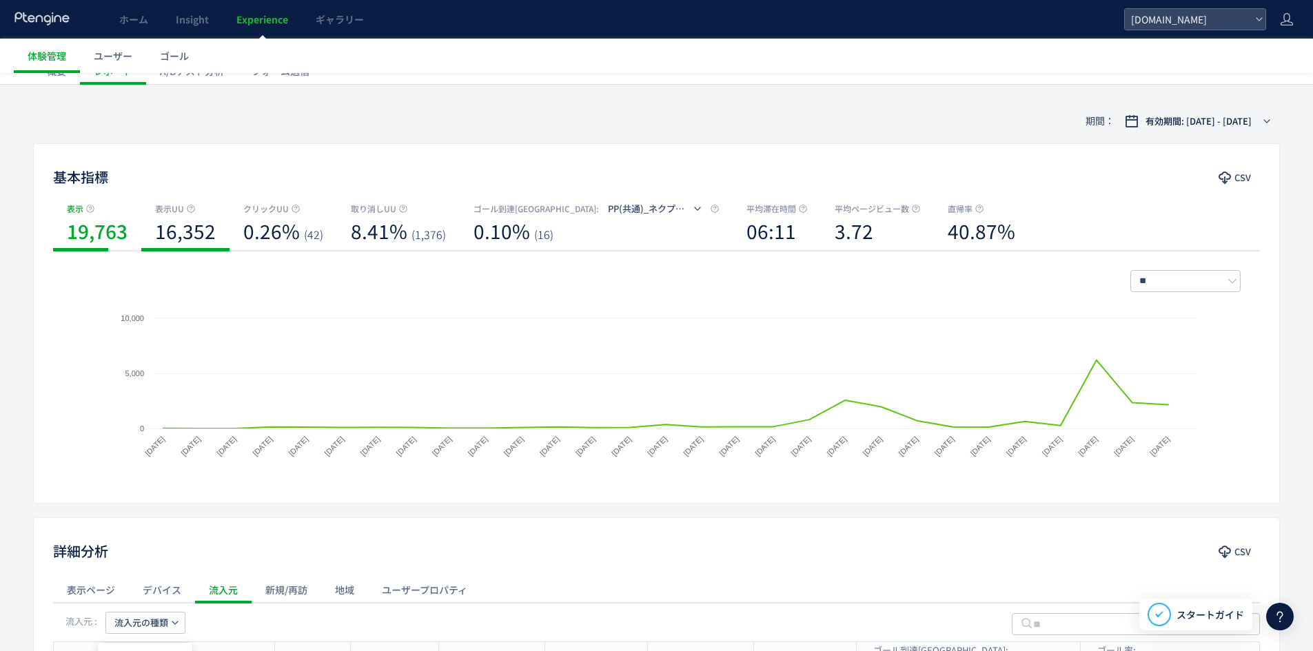
scroll to position [276, 0]
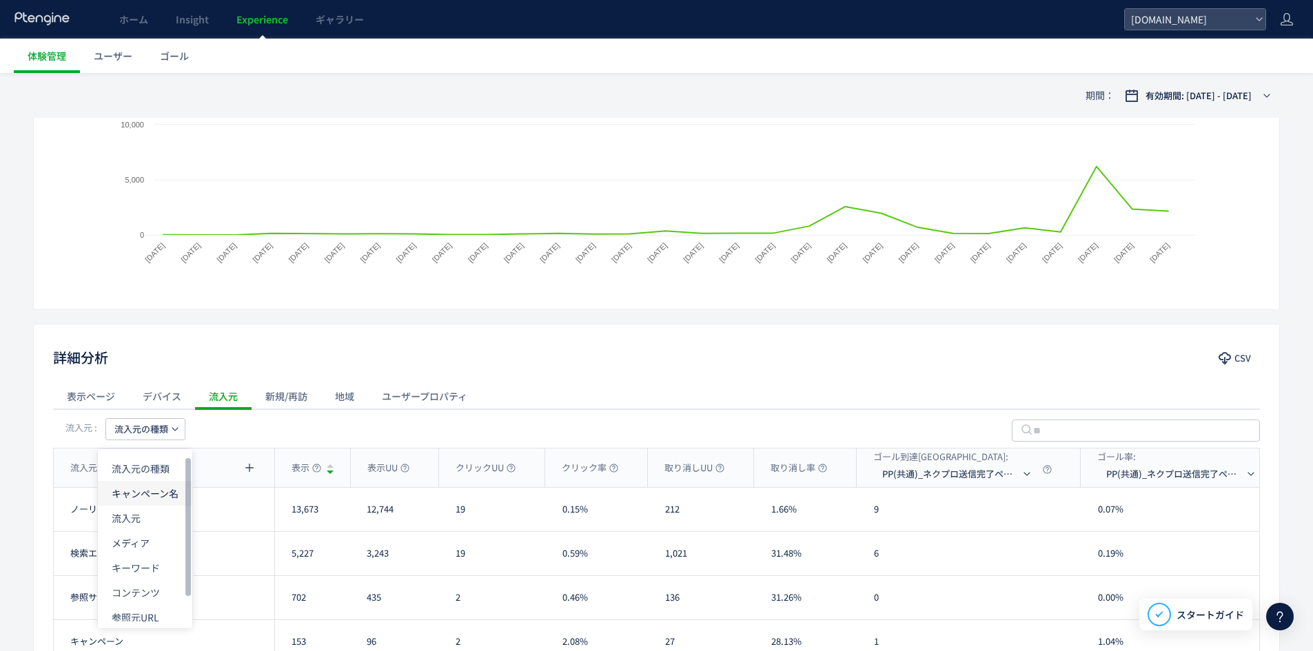
click at [169, 488] on li "キャンペーン名" at bounding box center [145, 493] width 94 height 25
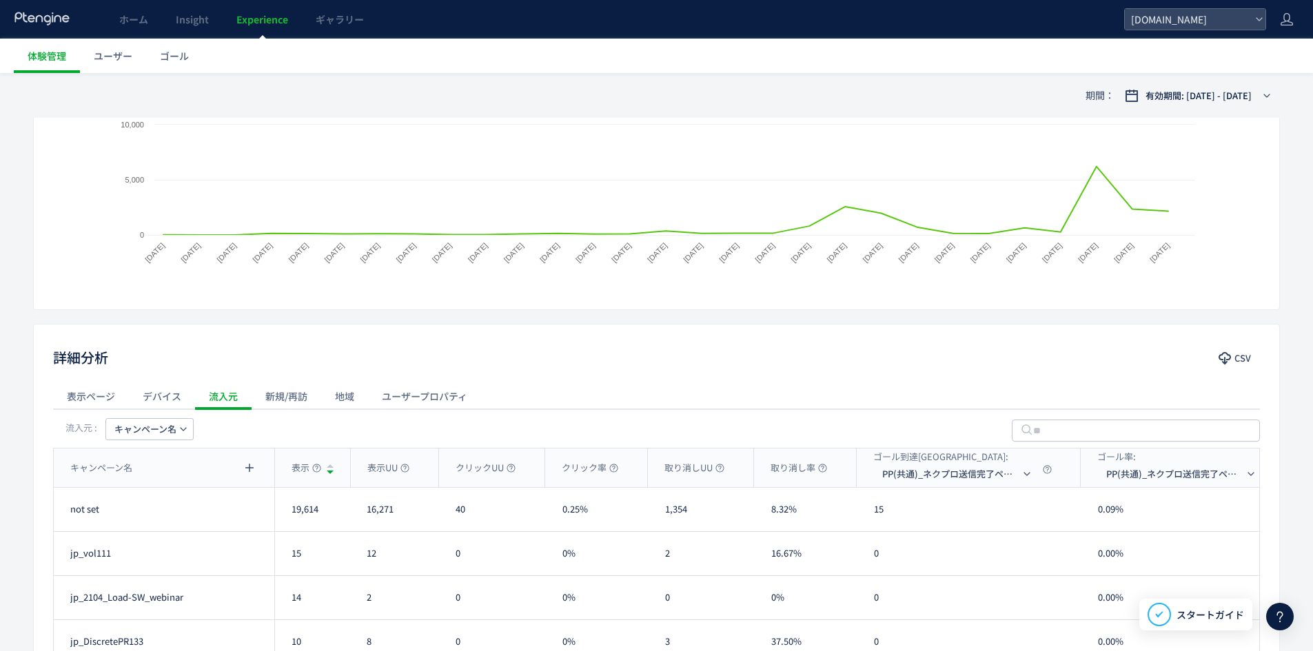
scroll to position [482, 0]
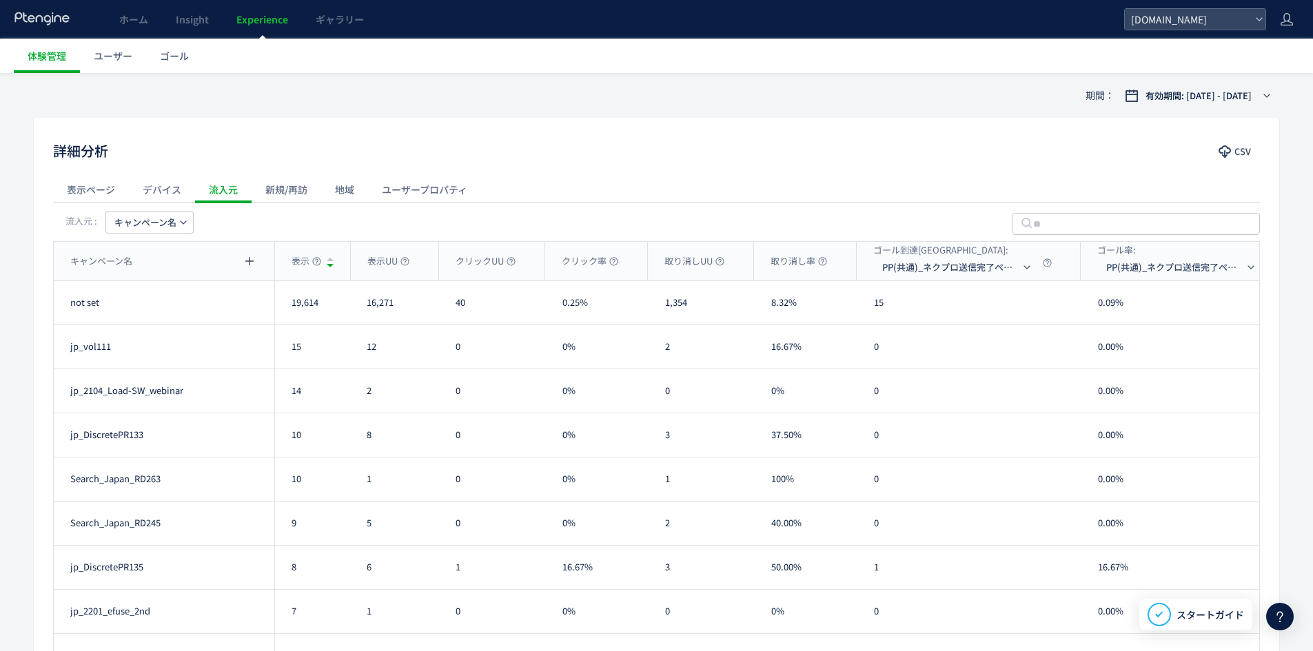
click at [143, 221] on span "キャンペーン名" at bounding box center [145, 223] width 62 height 22
click at [144, 308] on li "流入元" at bounding box center [149, 311] width 94 height 25
click at [143, 227] on button "流入元" at bounding box center [131, 223] width 53 height 22
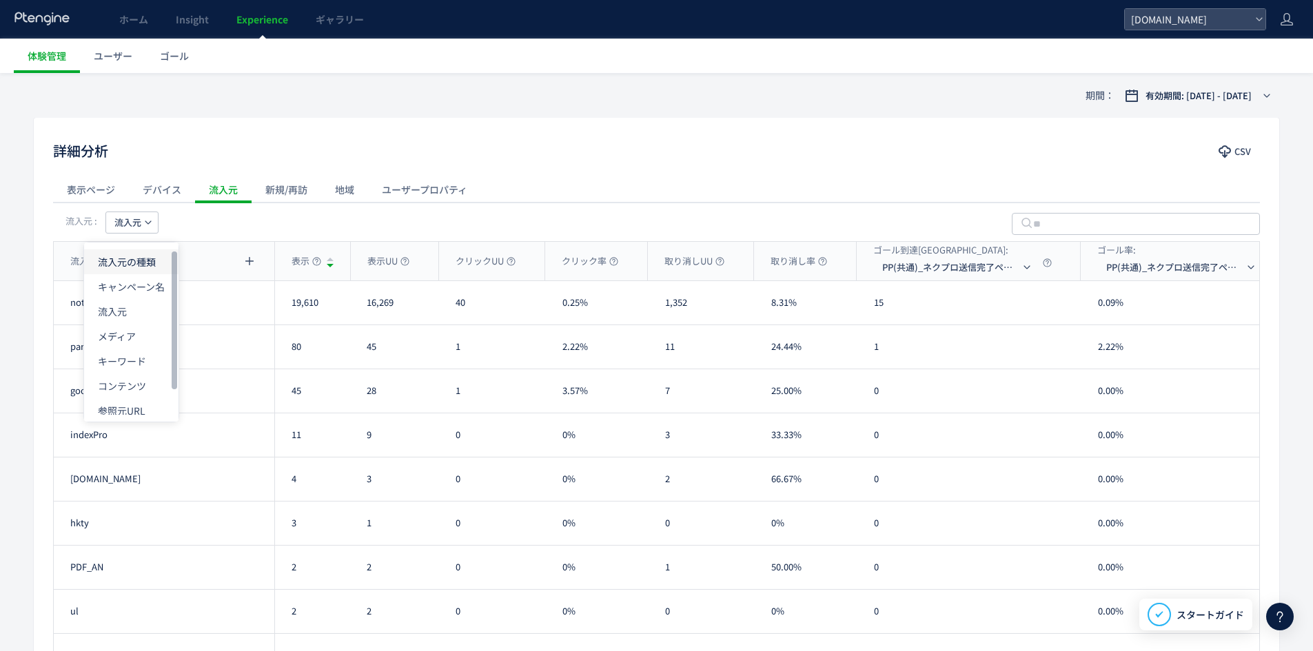
click at [141, 260] on li "流入元の種類" at bounding box center [131, 261] width 94 height 25
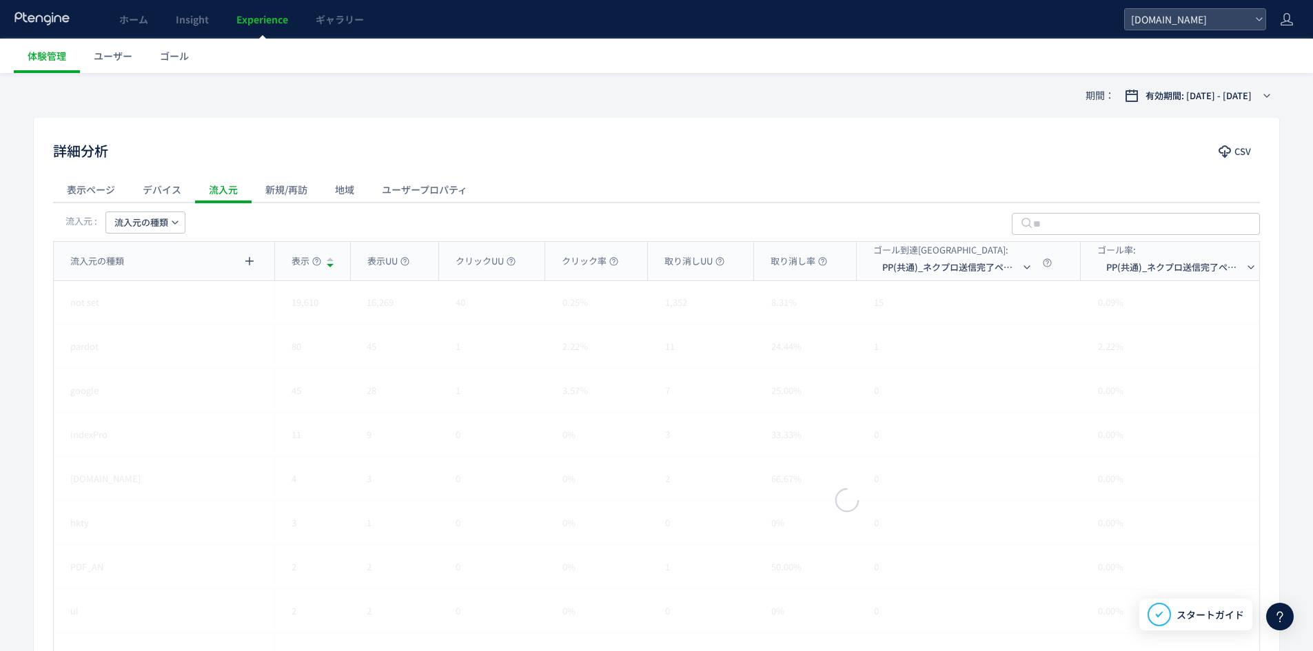
scroll to position [451, 0]
